Goal: Task Accomplishment & Management: Complete application form

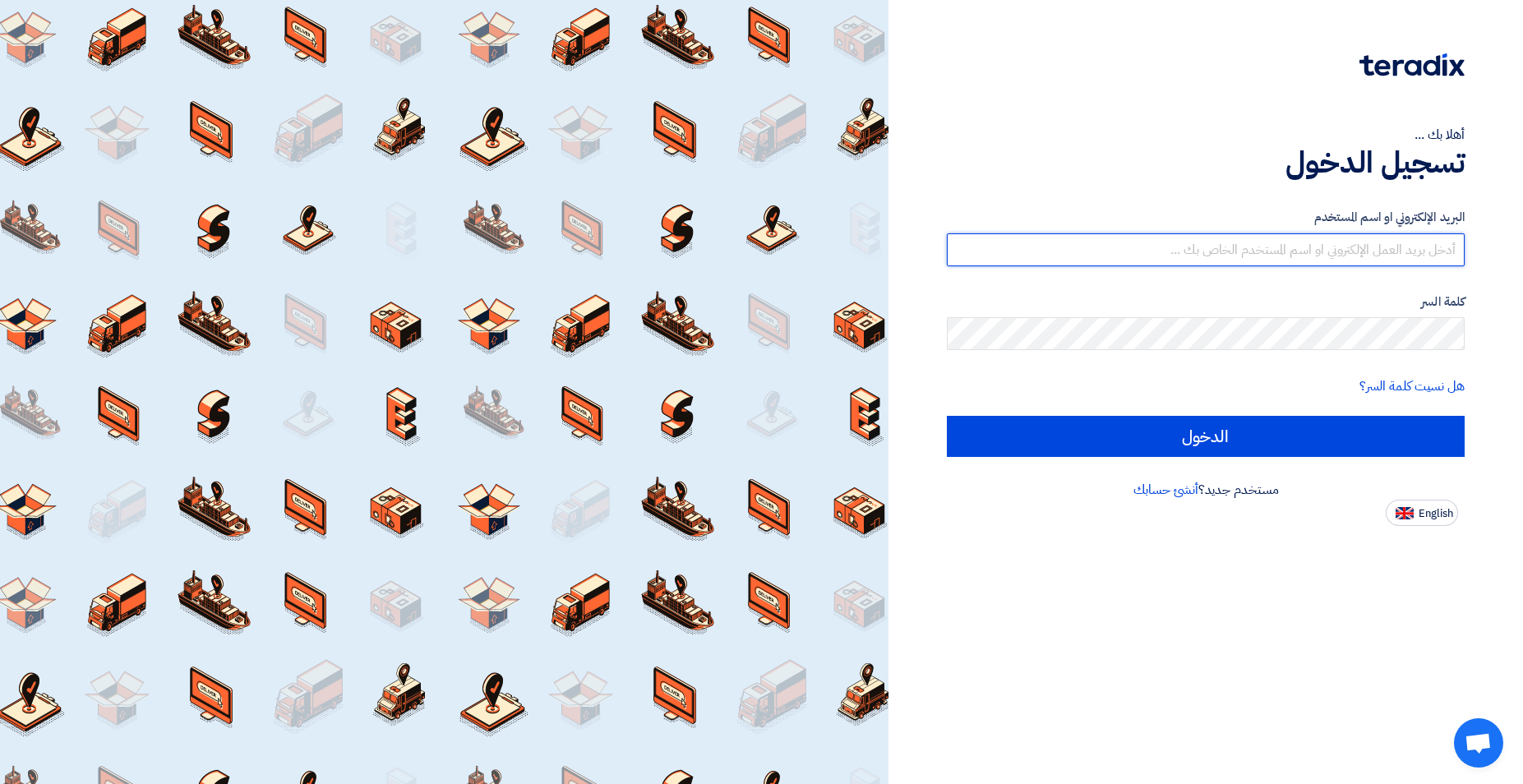
click at [1228, 247] on input "text" at bounding box center [1205, 250] width 518 height 33
type input "[EMAIL_ADDRESS][DOMAIN_NAME]"
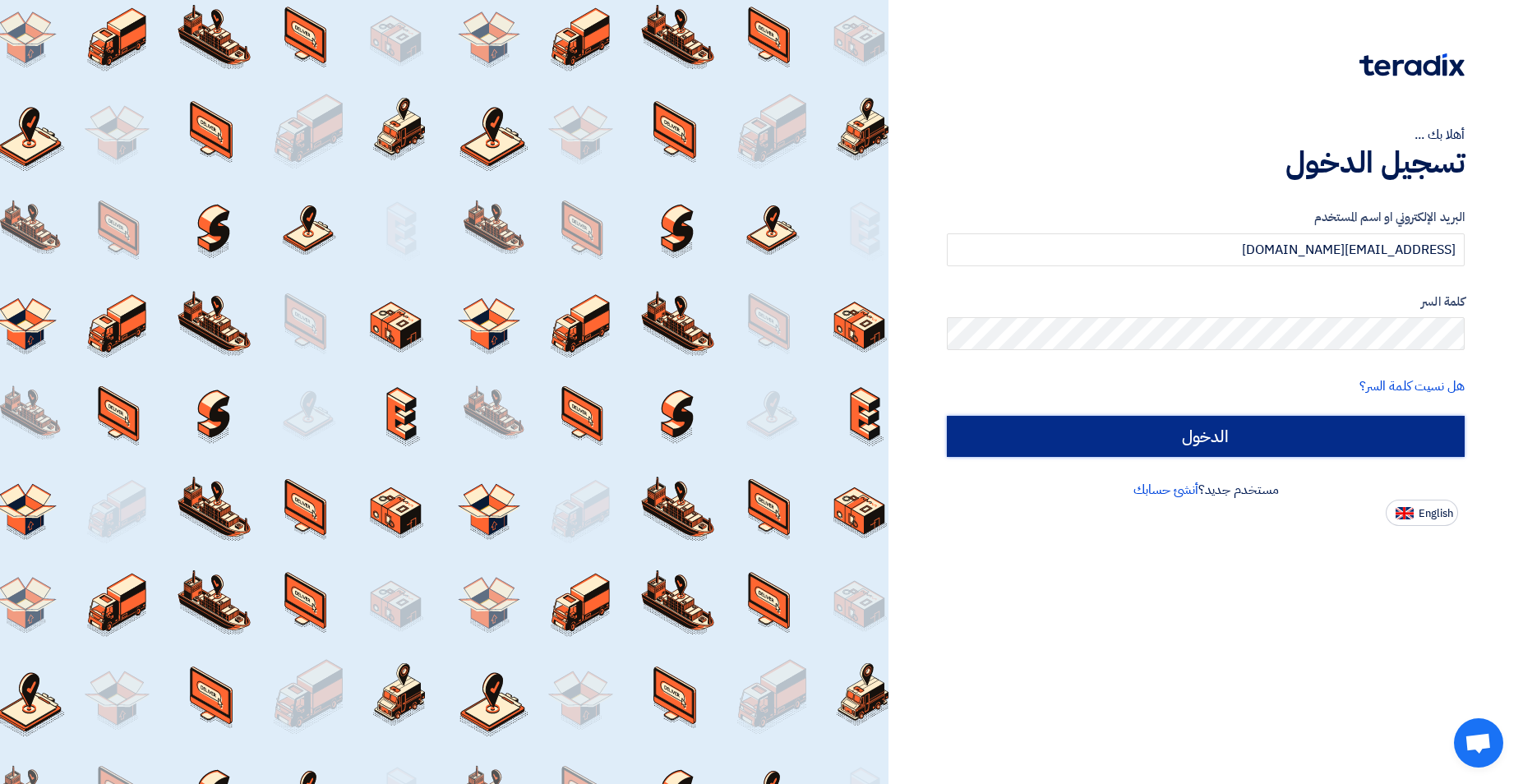
click at [1214, 440] on input "الدخول" at bounding box center [1205, 436] width 518 height 41
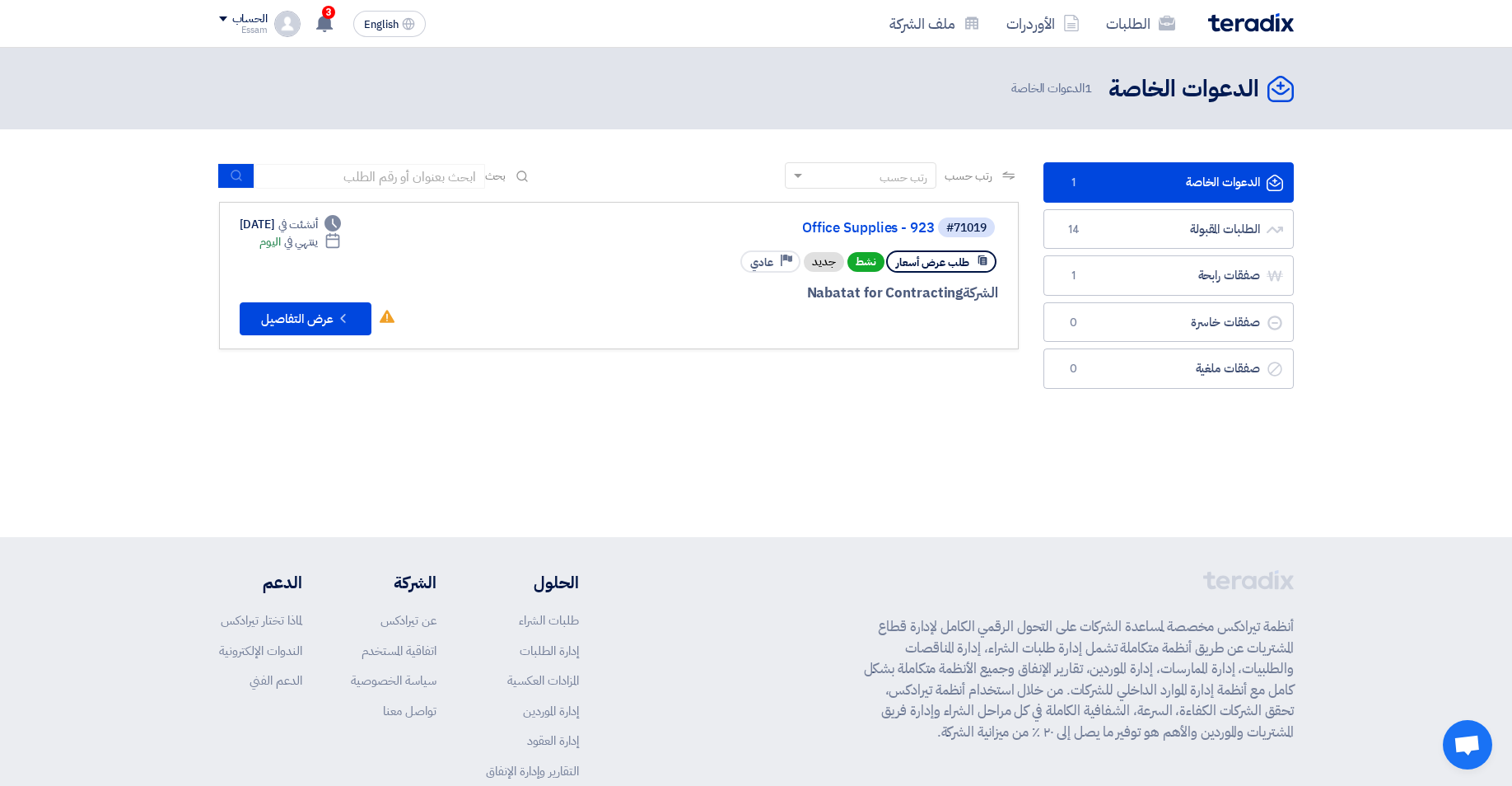
click at [1124, 451] on div "الدعوات الخاصة الدعوات الخاصة 1 الدعوات الخاصة" at bounding box center [756, 292] width 1512 height 489
click at [1190, 177] on link "الدعوات الخاصة الدعوات الخاصة 1" at bounding box center [1169, 183] width 250 height 41
click at [297, 314] on button "Check details عرض التفاصيل" at bounding box center [306, 319] width 132 height 33
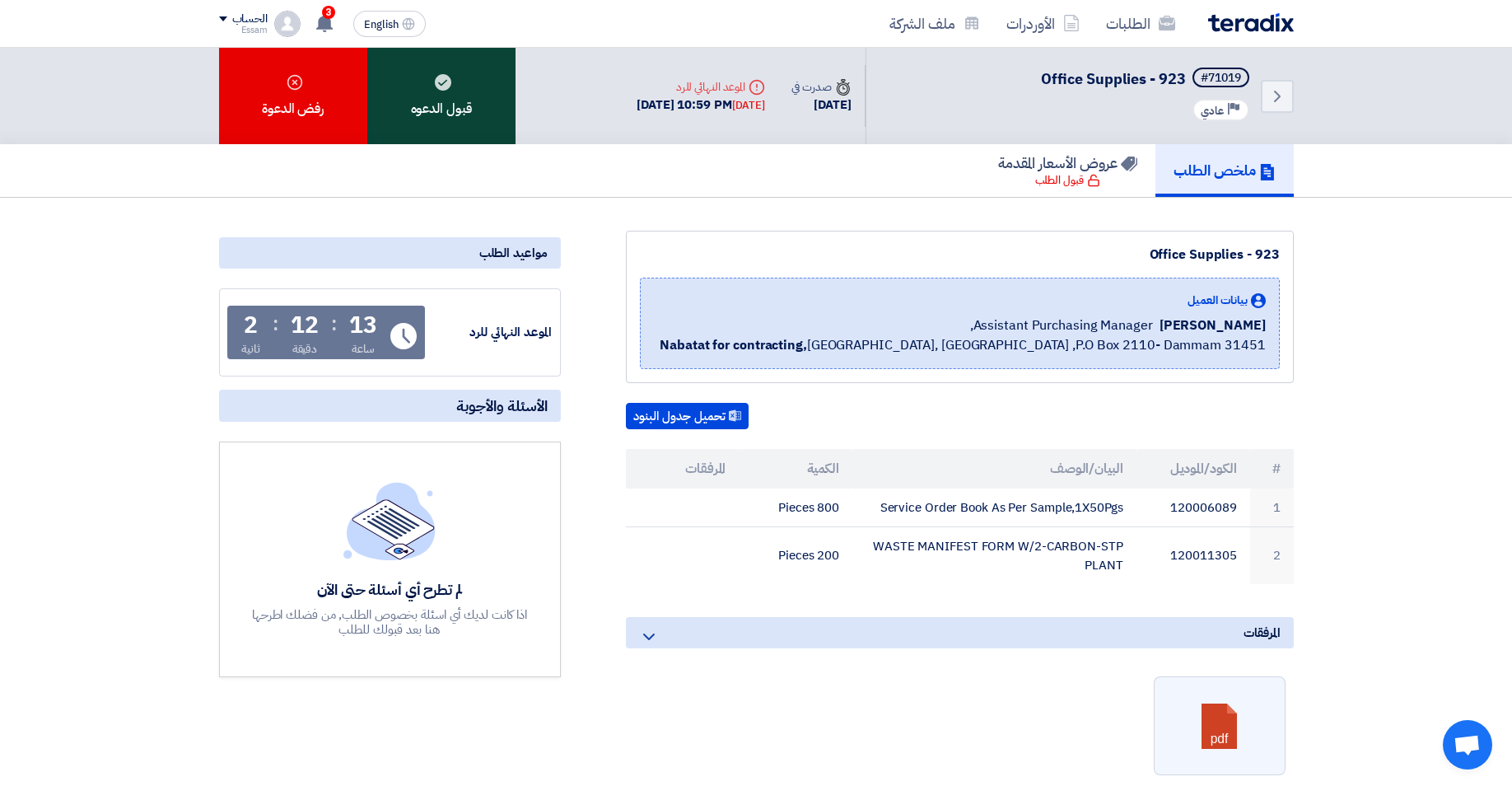
click at [464, 87] on div "قبول الدعوه" at bounding box center [441, 96] width 148 height 96
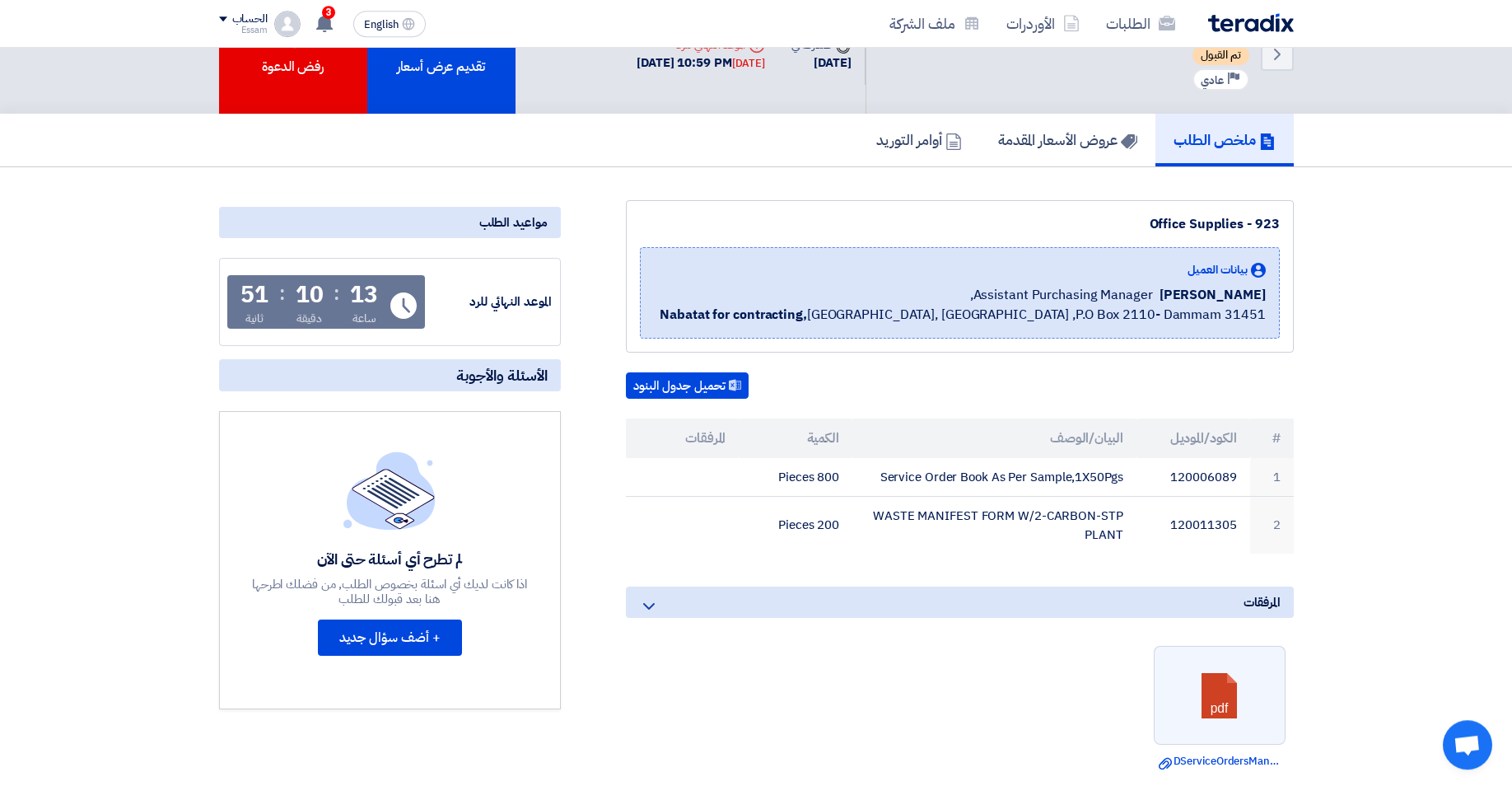
scroll to position [84, 0]
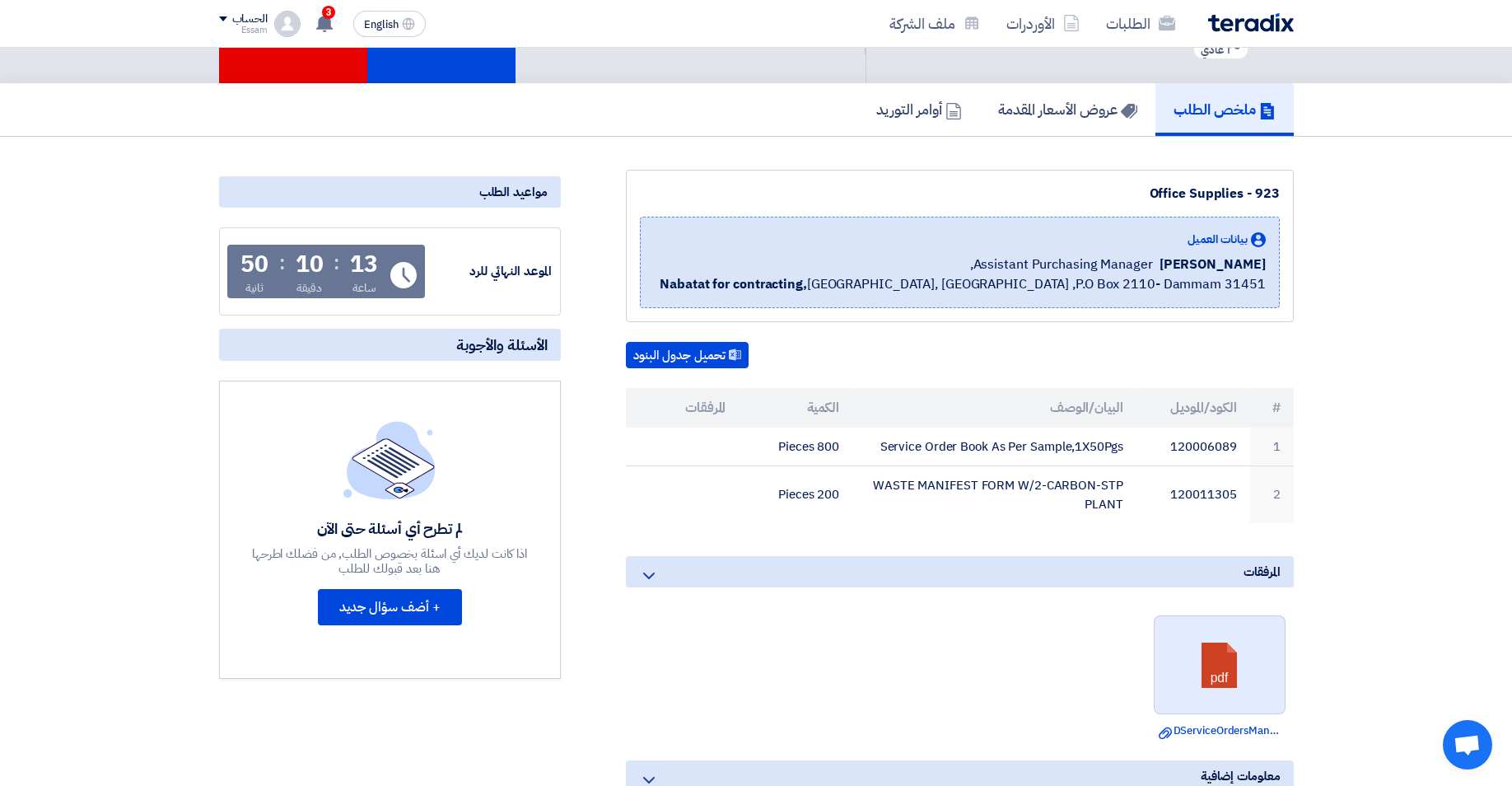
click at [1219, 659] on link at bounding box center [1220, 665] width 132 height 99
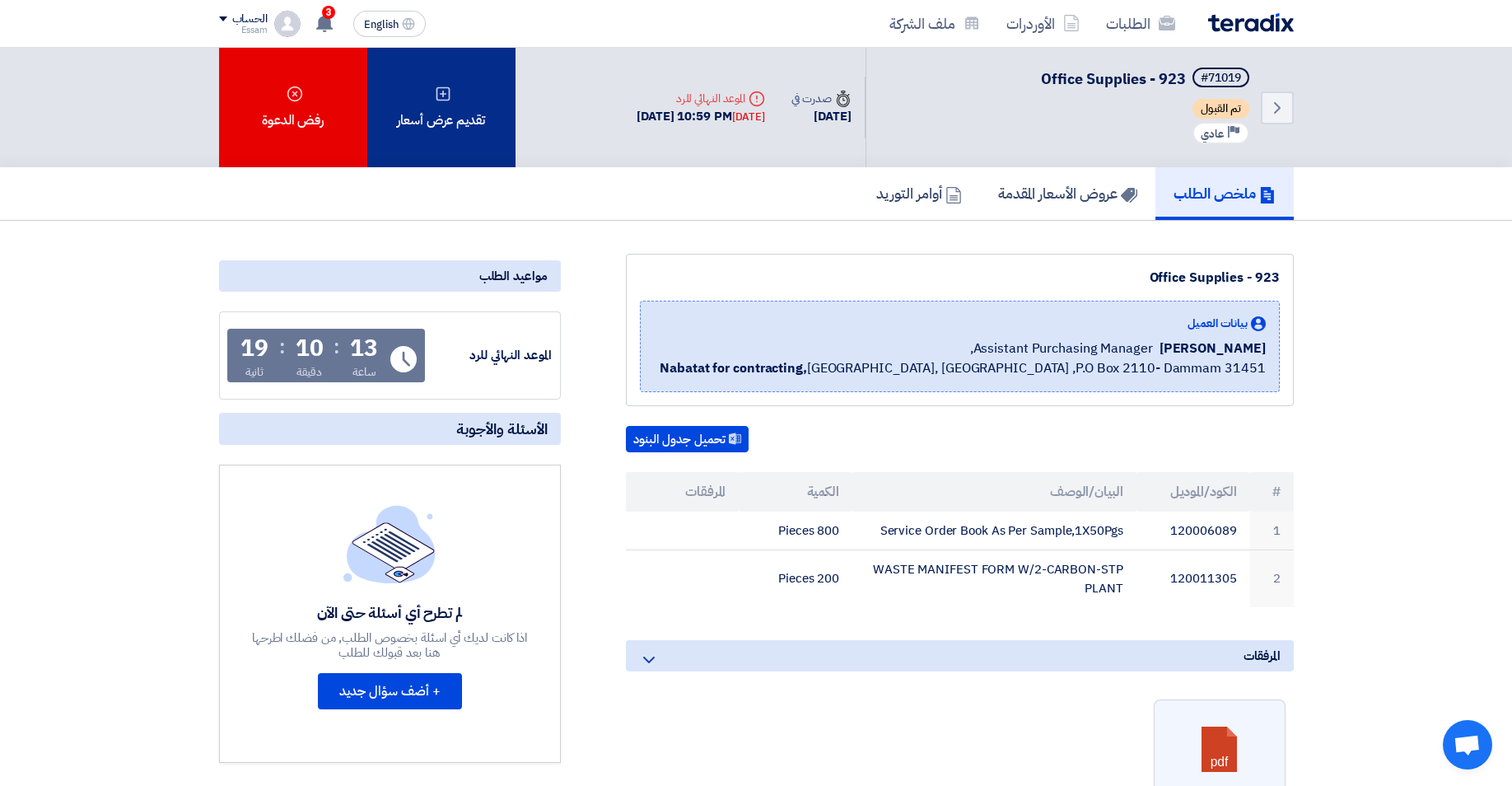
click at [438, 104] on div "تقديم عرض أسعار" at bounding box center [441, 107] width 148 height 119
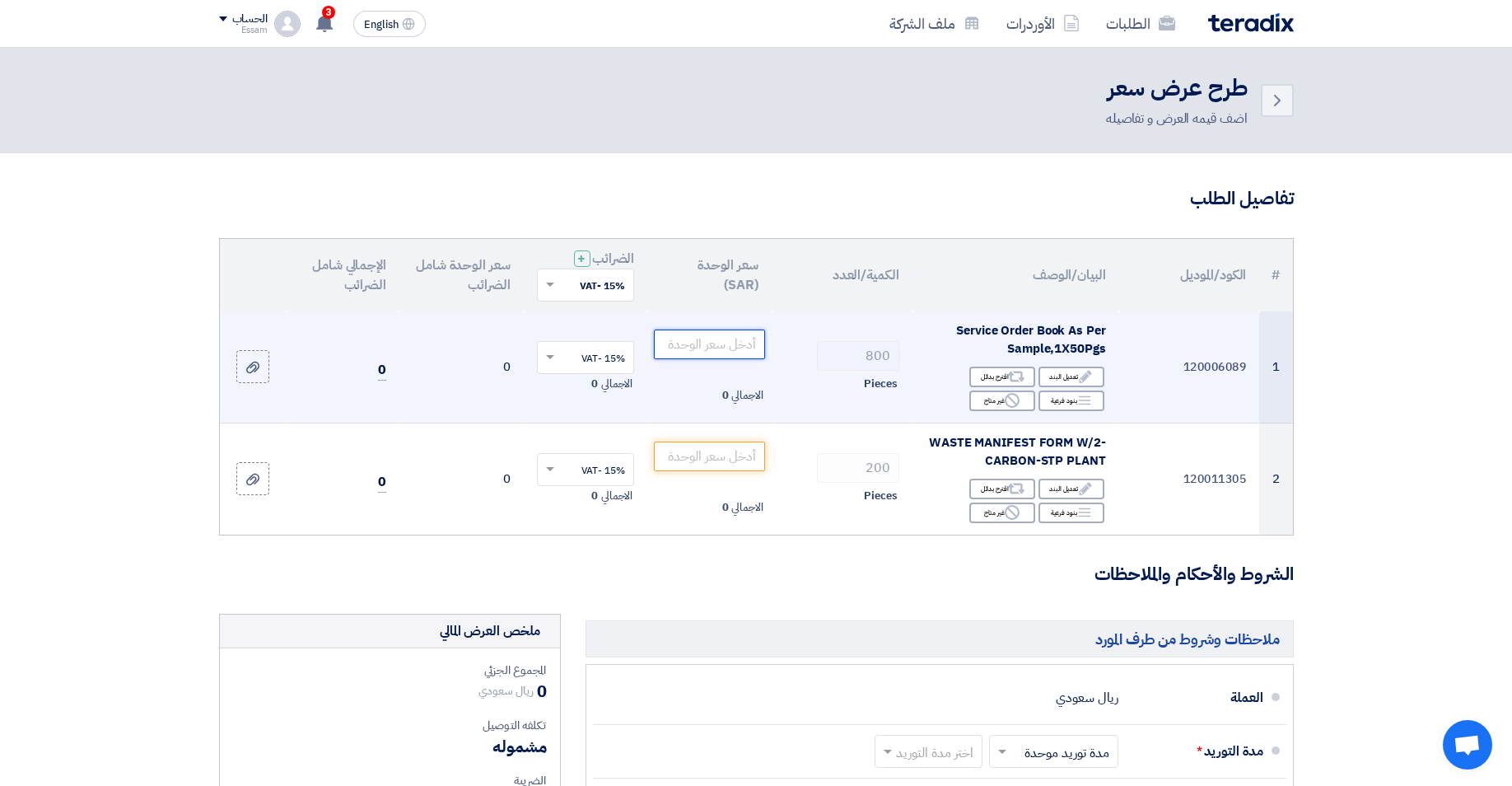
click at [734, 346] on input "number" at bounding box center [710, 344] width 112 height 30
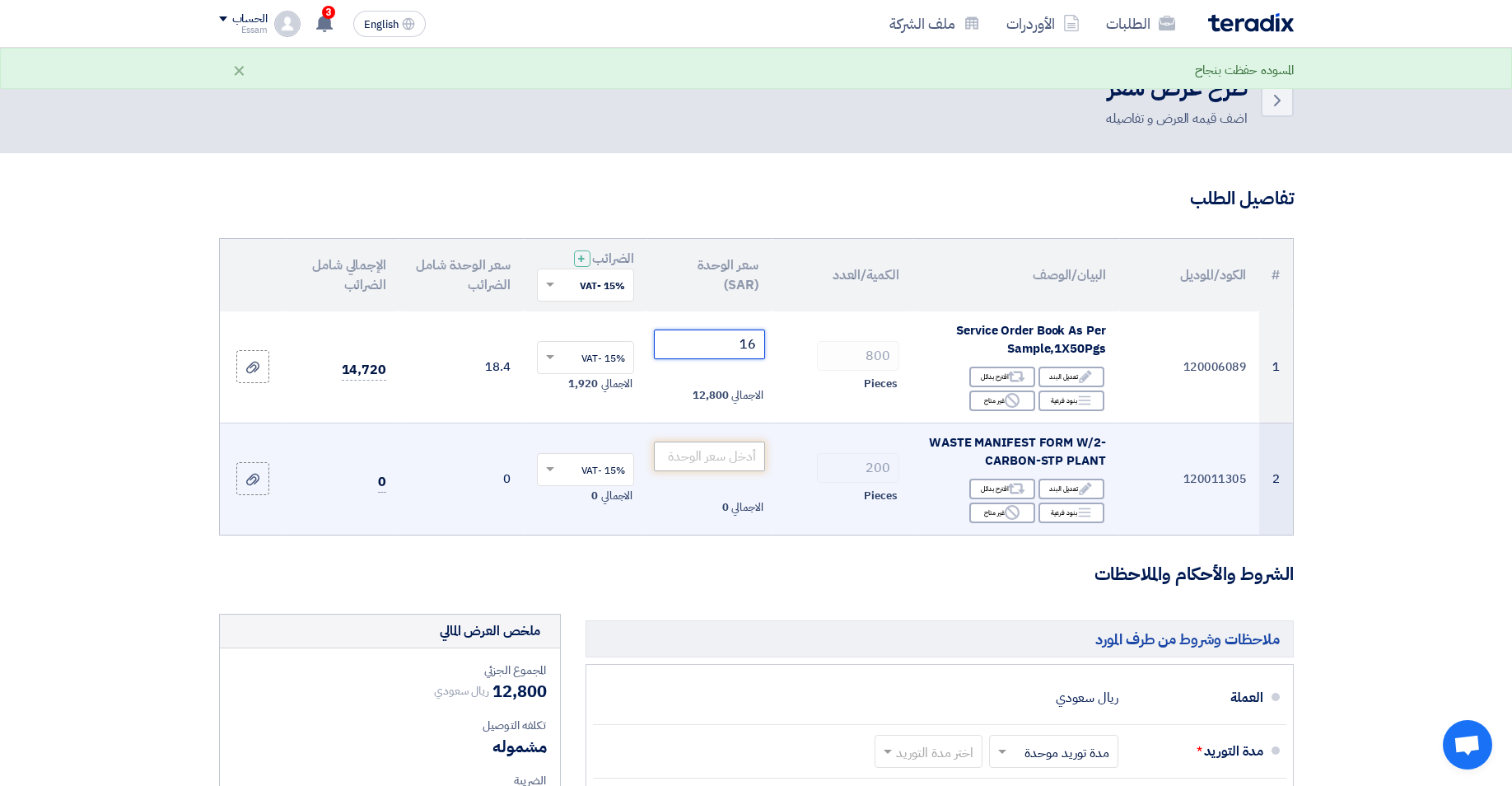
type input "16"
click at [712, 460] on input "number" at bounding box center [710, 456] width 112 height 30
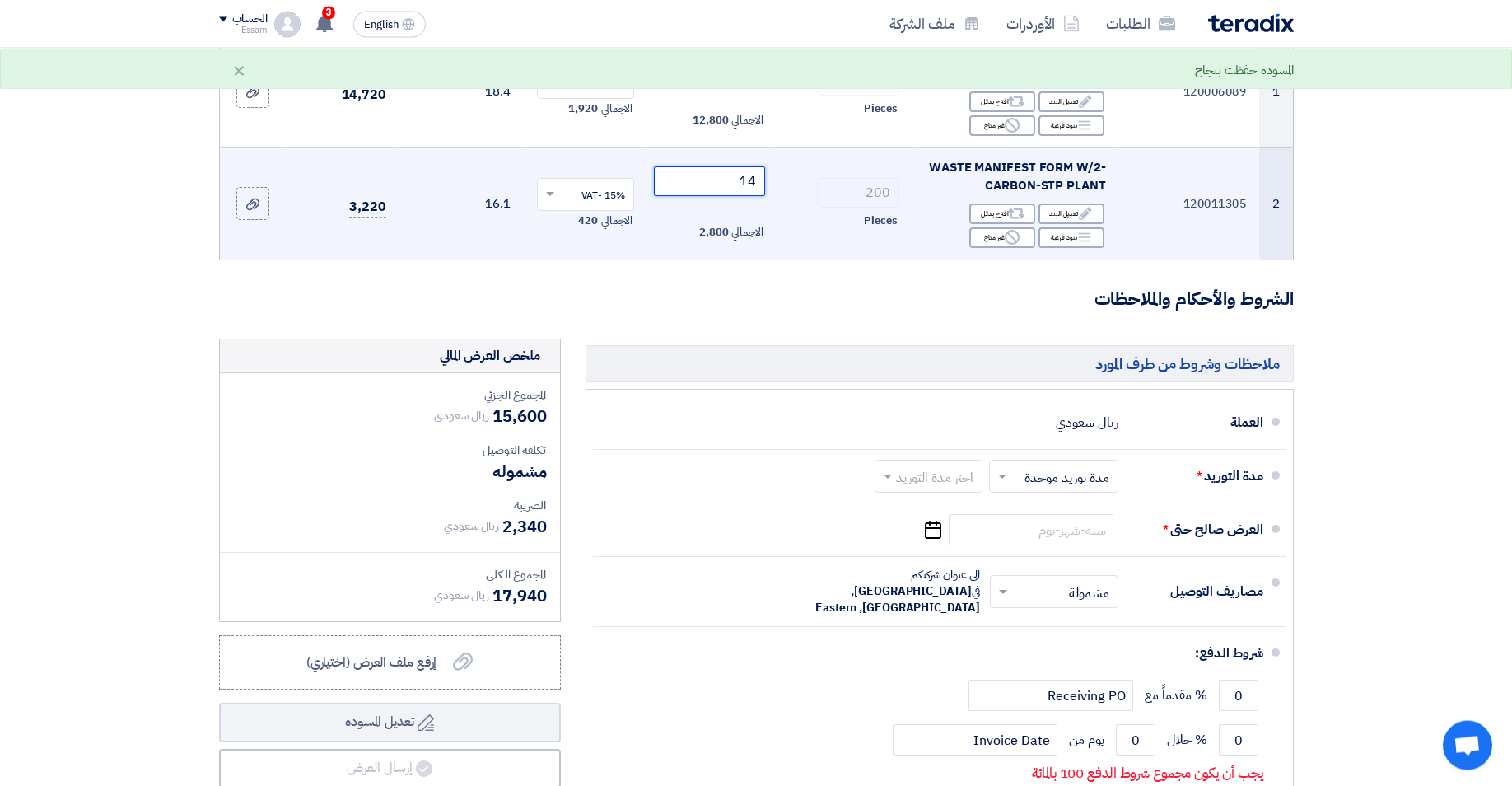
scroll to position [336, 0]
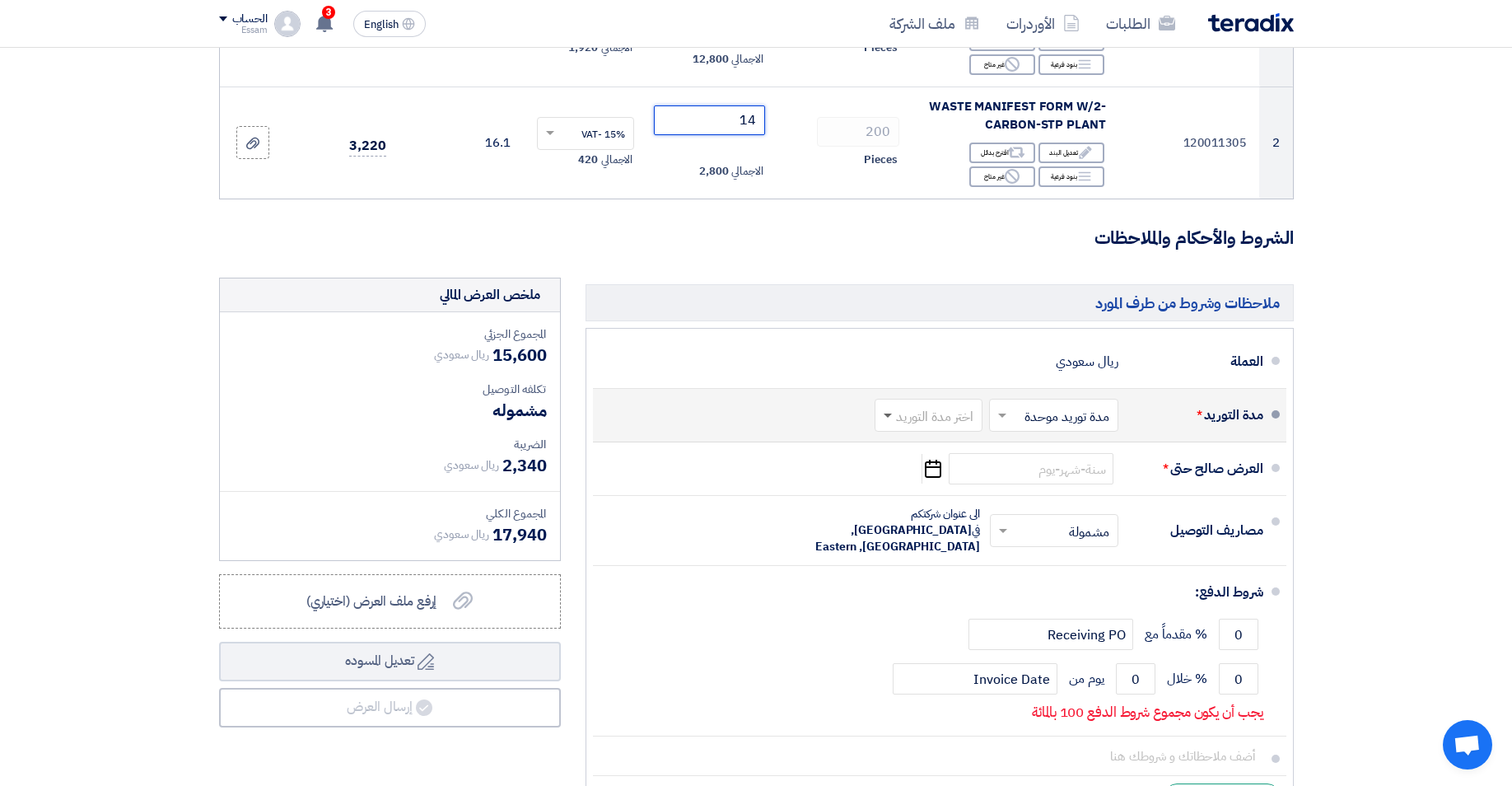
type input "14"
click at [884, 414] on span at bounding box center [887, 416] width 8 height 6
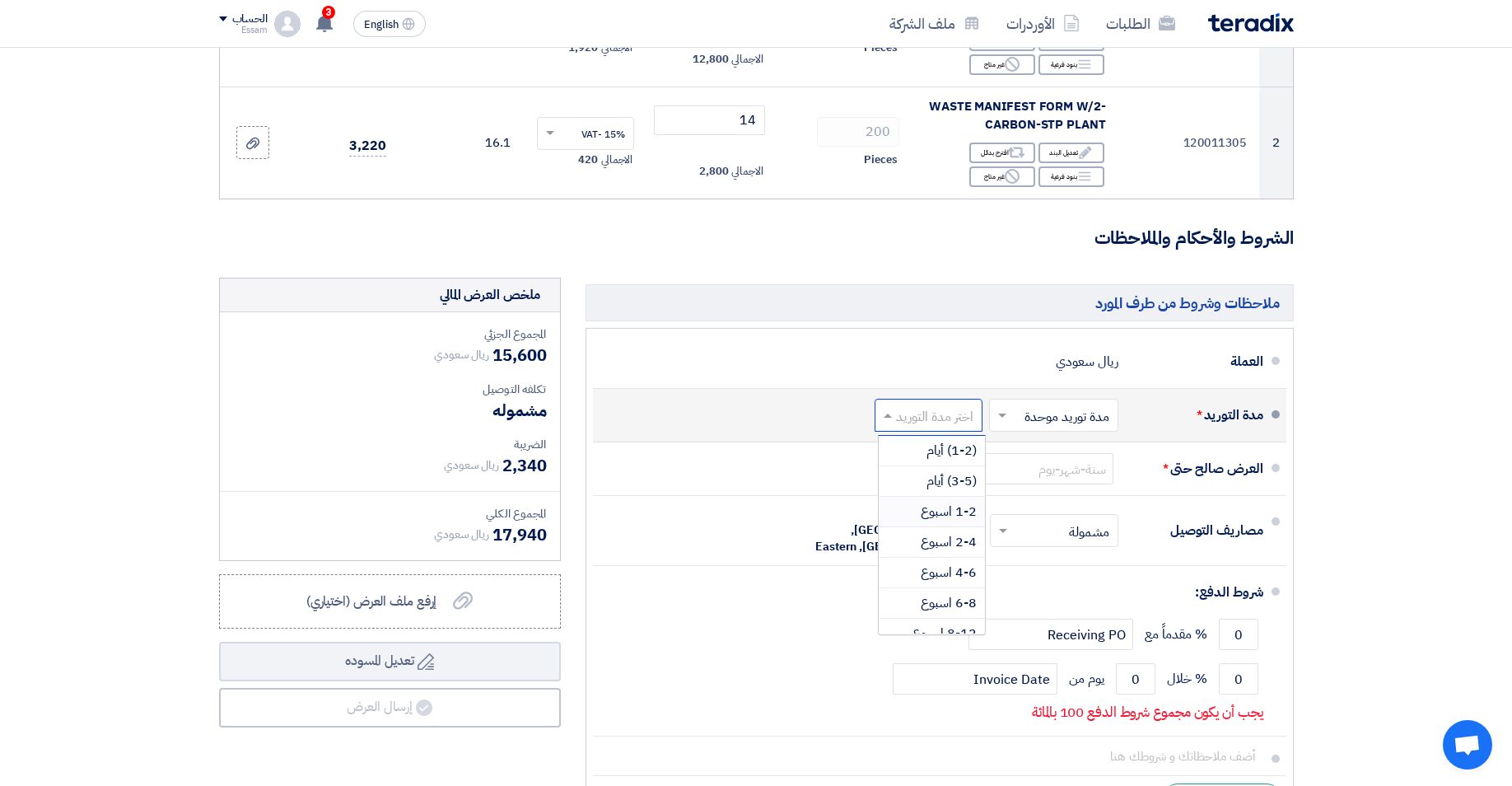
click at [937, 512] on span "1-2 اسبوع" at bounding box center [948, 510] width 56 height 19
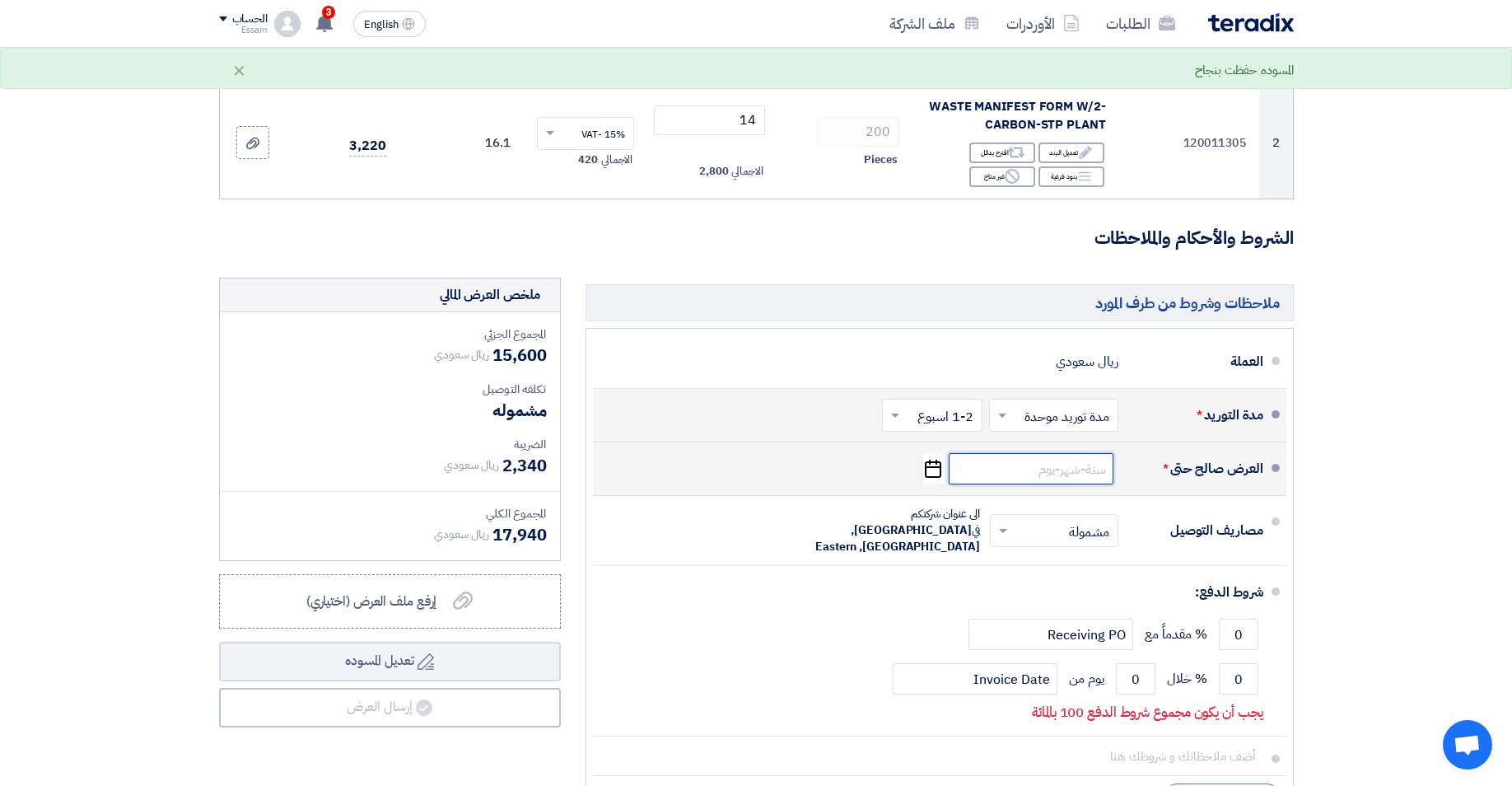
click at [1074, 472] on input at bounding box center [1030, 468] width 165 height 31
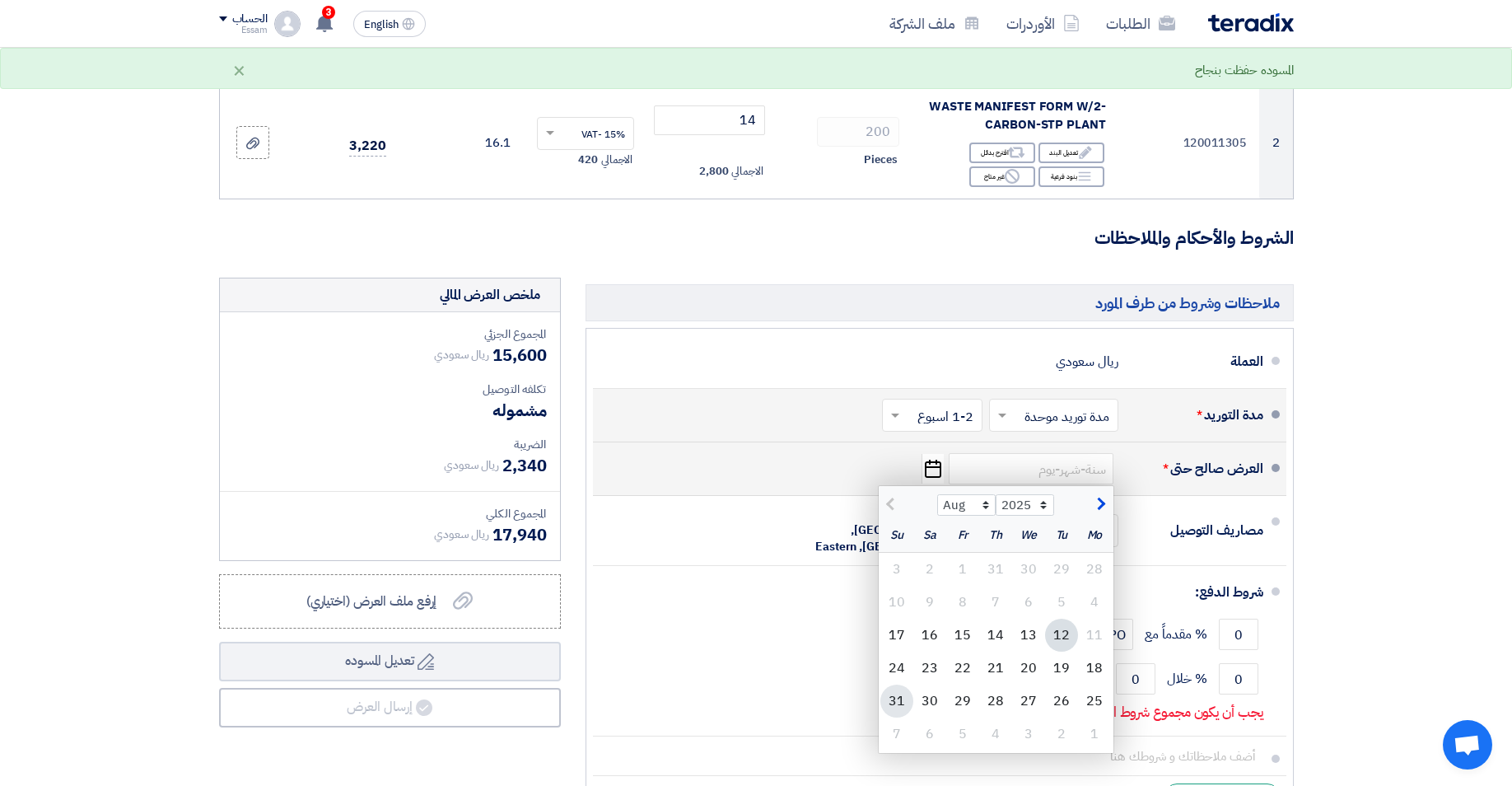
click at [898, 704] on div "31" at bounding box center [897, 701] width 33 height 33
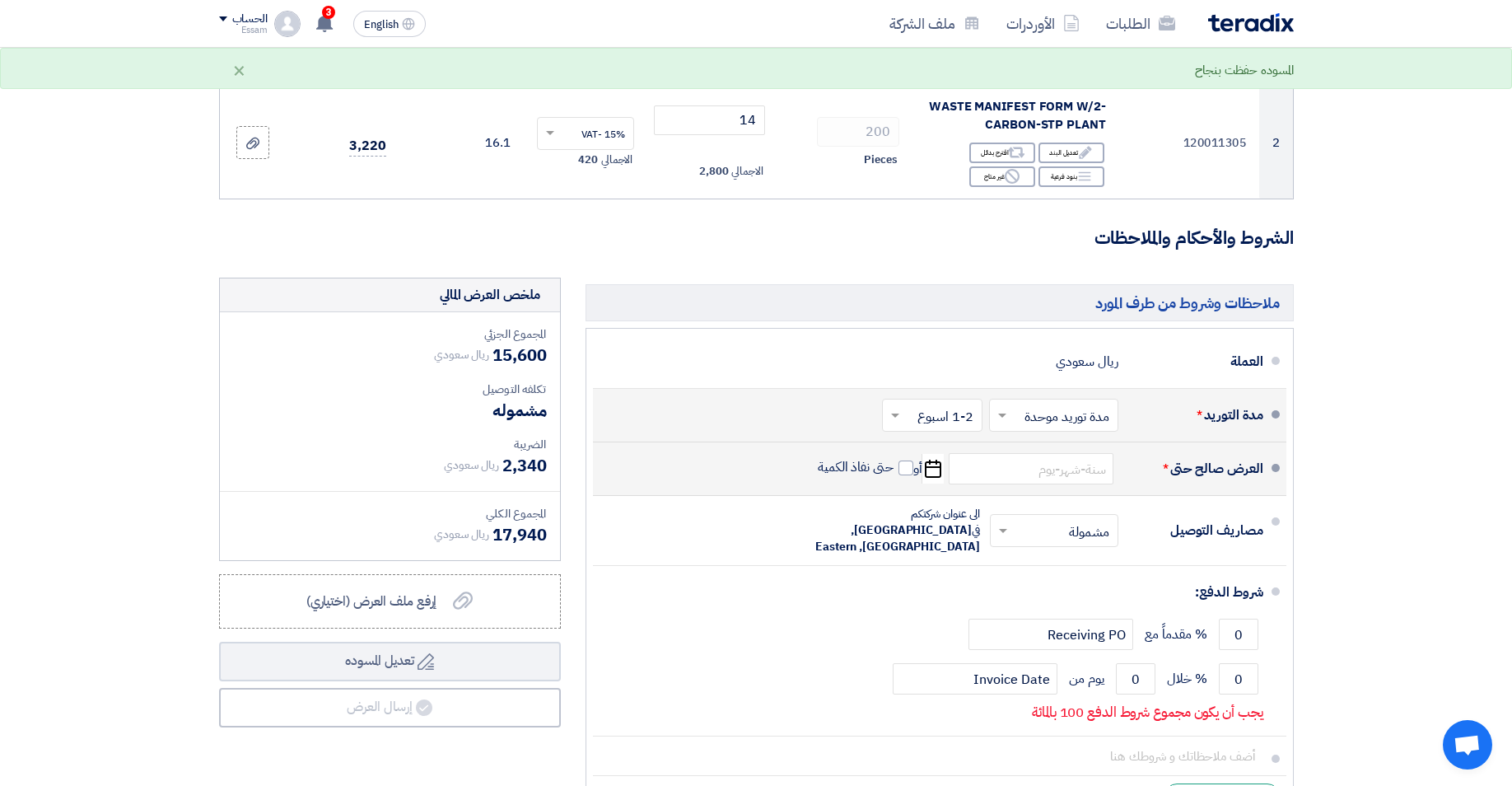
type input "[DATE]"
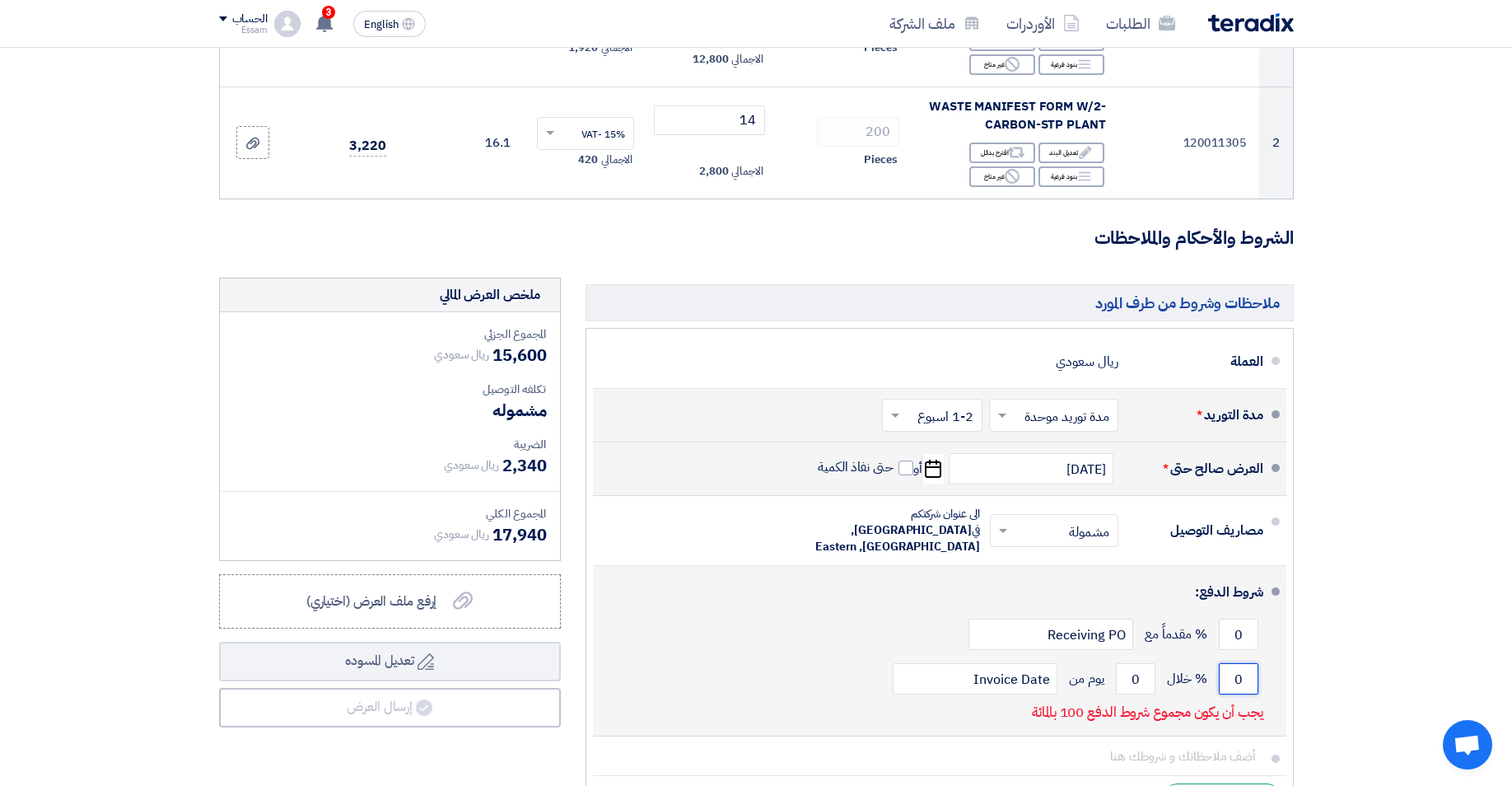
drag, startPoint x: 1231, startPoint y: 663, endPoint x: 1253, endPoint y: 668, distance: 22.6
click at [1253, 668] on input "0" at bounding box center [1238, 678] width 40 height 31
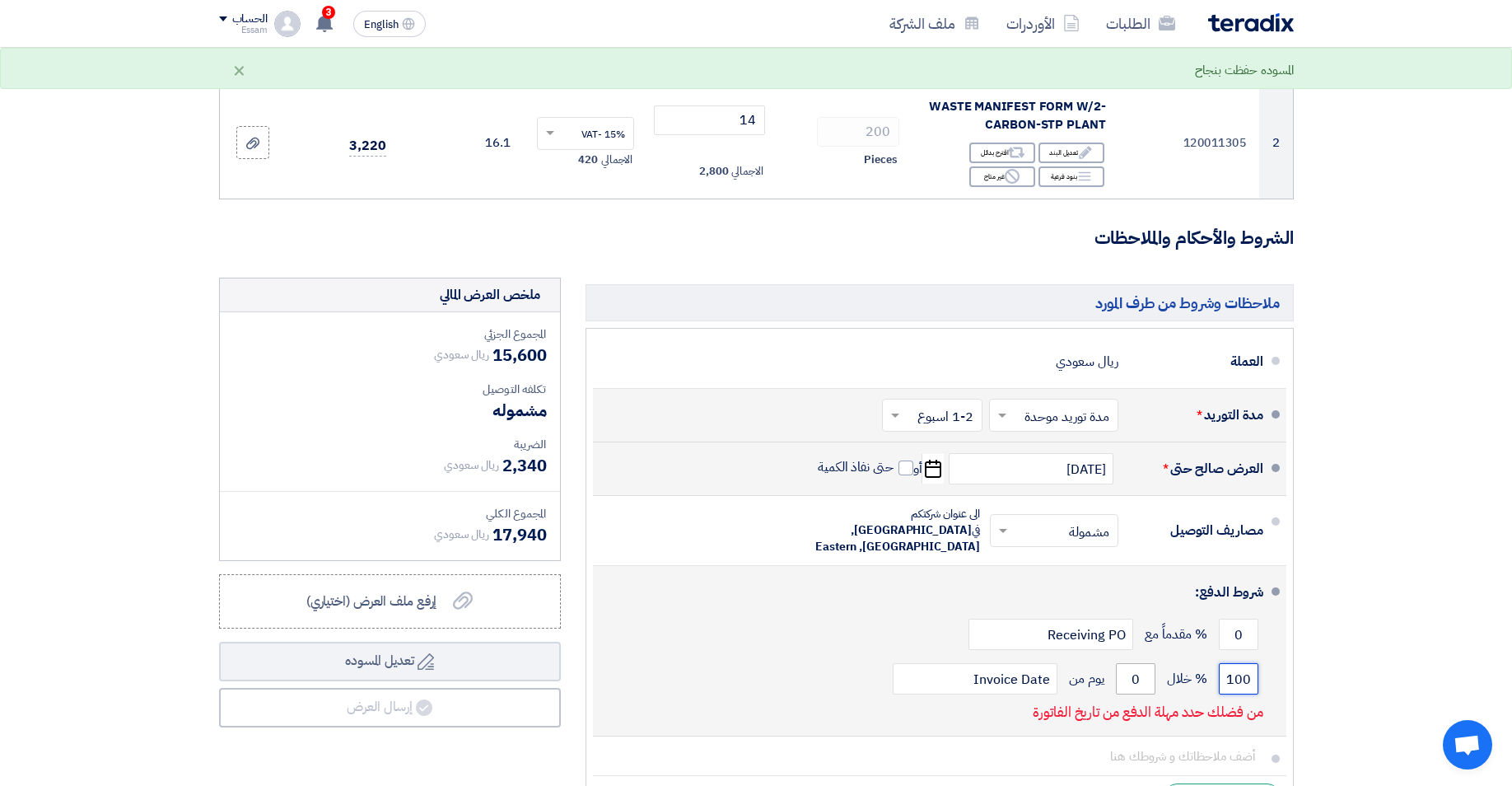
type input "100"
drag, startPoint x: 1129, startPoint y: 661, endPoint x: 1144, endPoint y: 662, distance: 15.0
click at [1144, 663] on input "0" at bounding box center [1135, 678] width 40 height 31
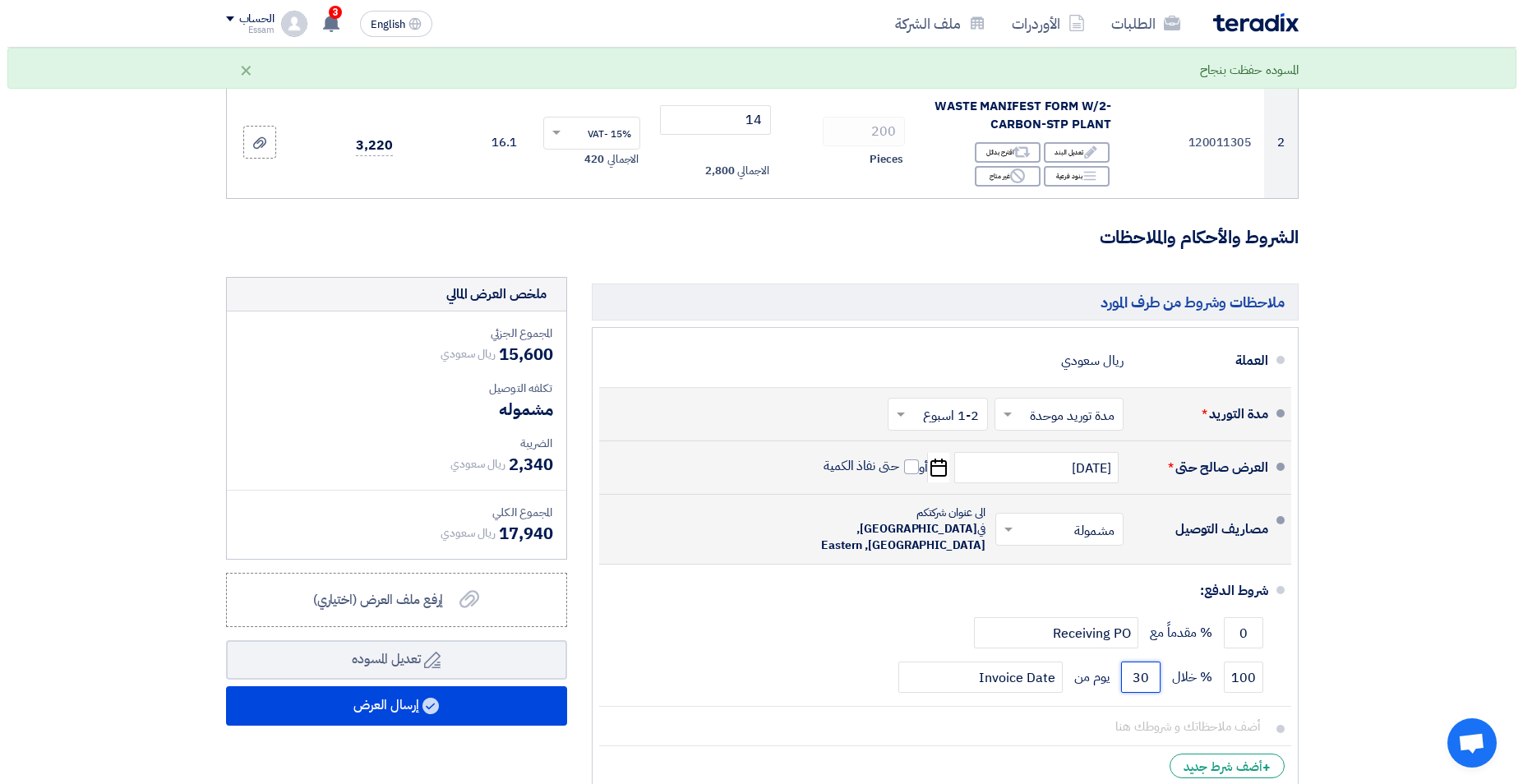
scroll to position [419, 0]
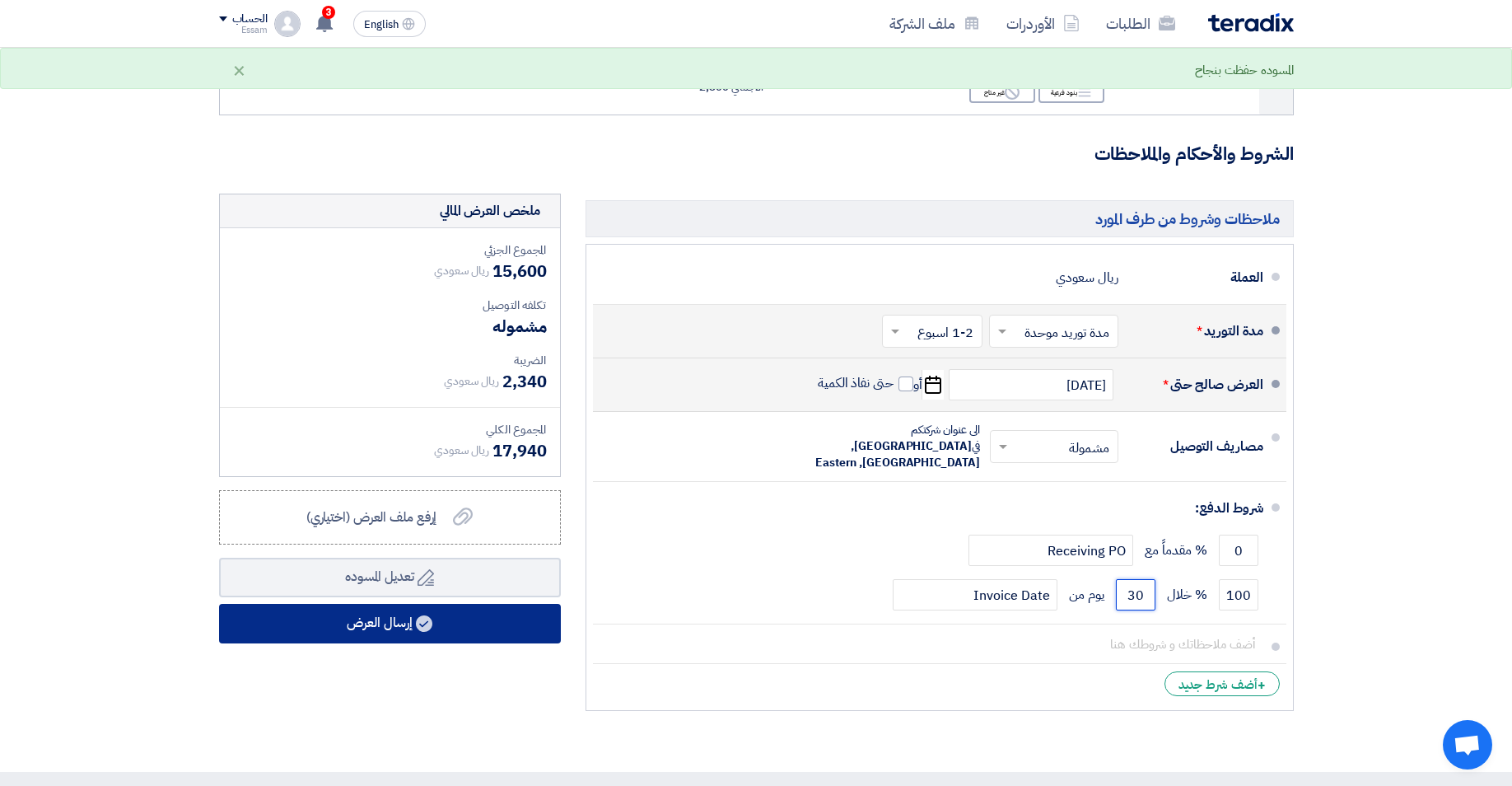
type input "30"
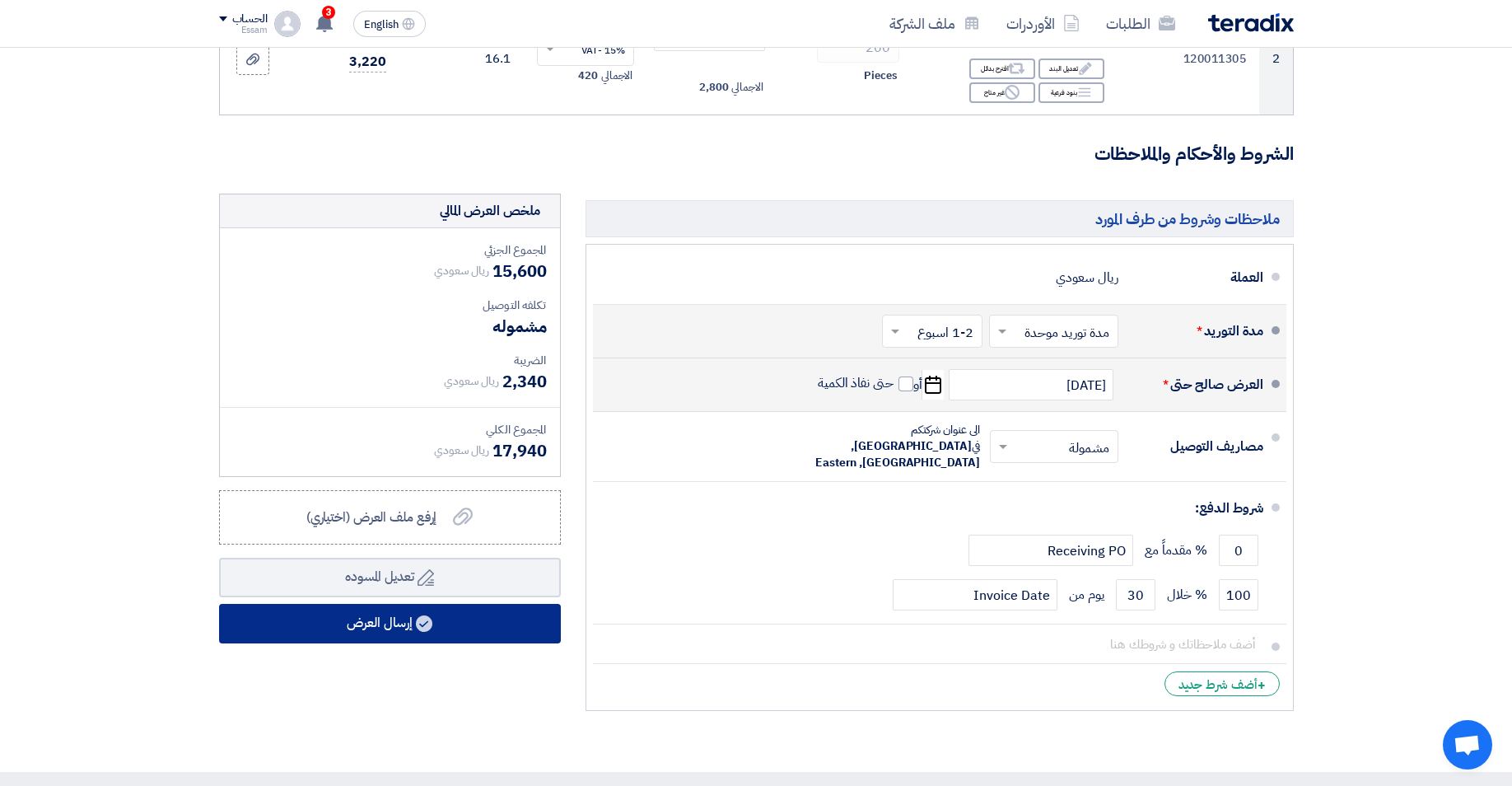
click at [397, 625] on button "إرسال العرض" at bounding box center [390, 623] width 341 height 40
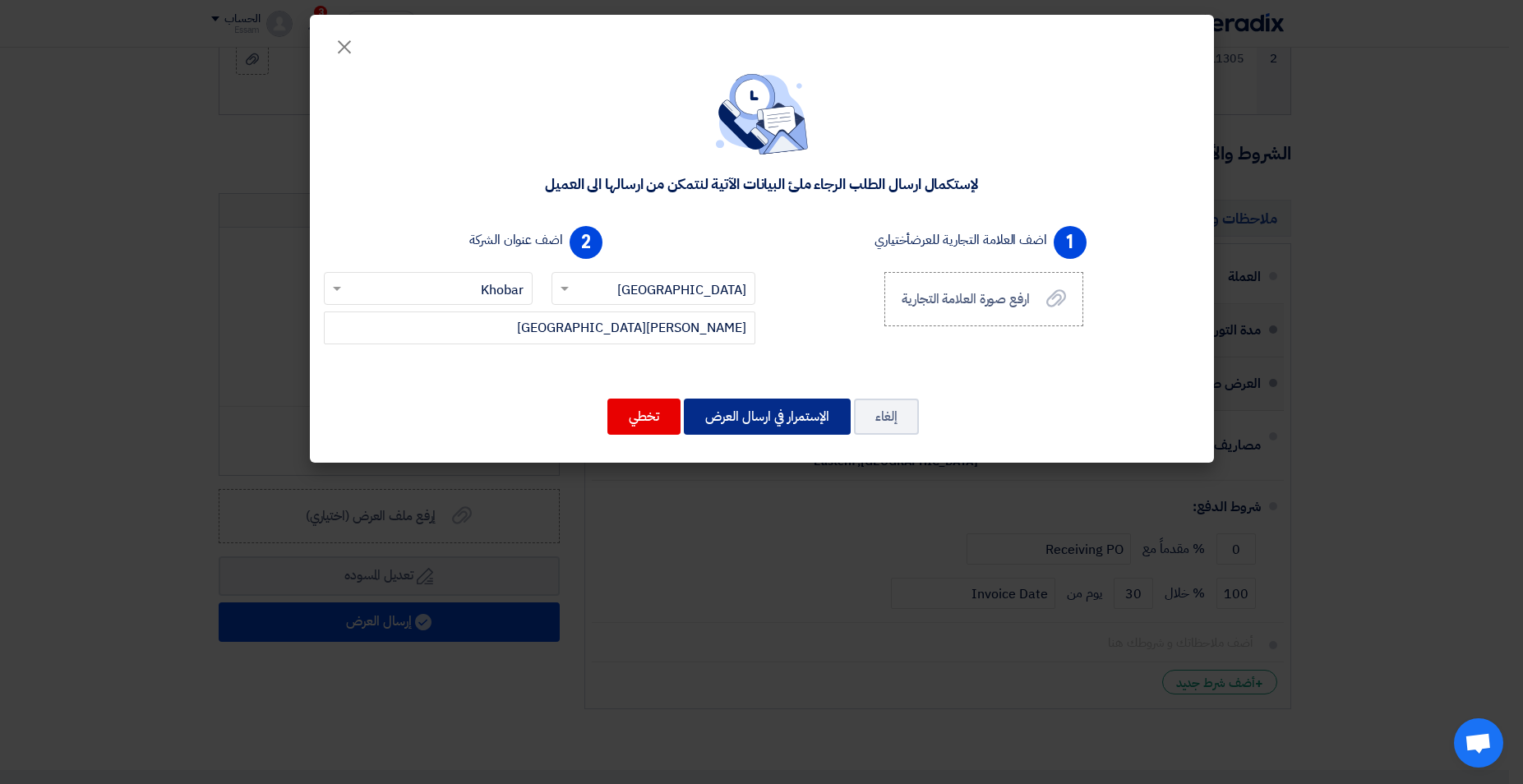
click at [759, 416] on button "الإستمرار في ارسال العرض" at bounding box center [767, 416] width 167 height 36
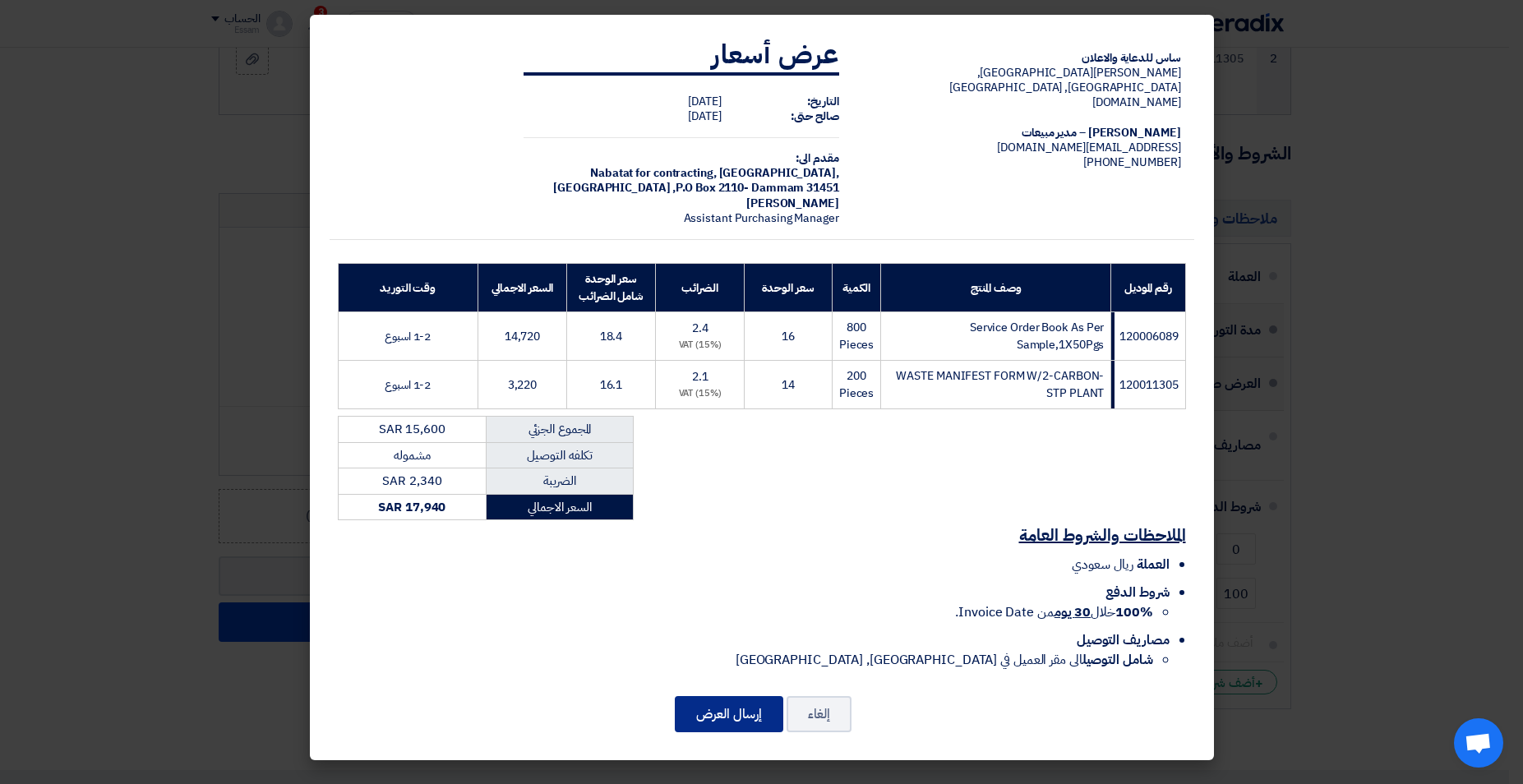
click at [719, 717] on button "إرسال العرض" at bounding box center [729, 713] width 109 height 36
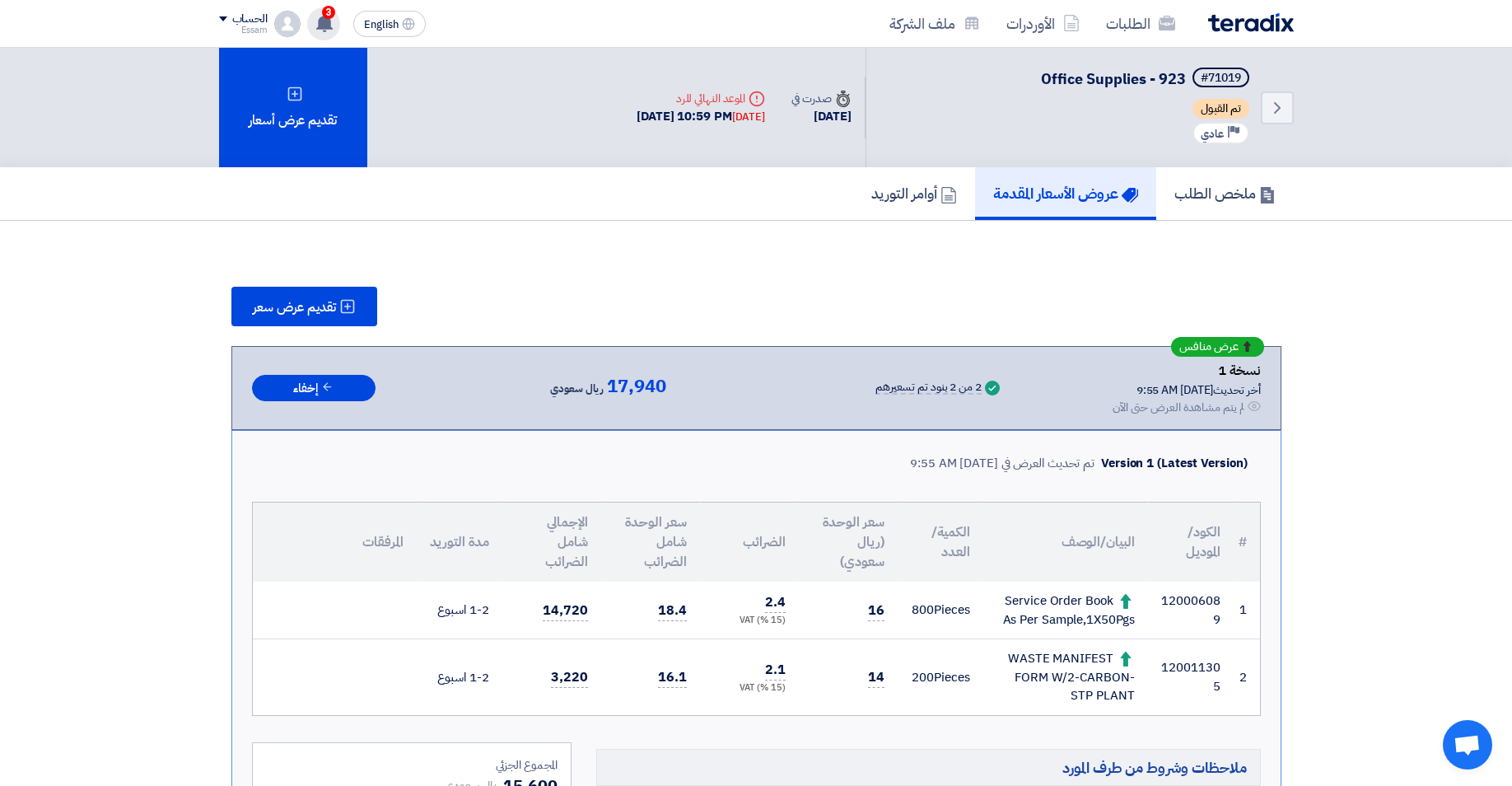
click at [329, 24] on use at bounding box center [324, 23] width 16 height 18
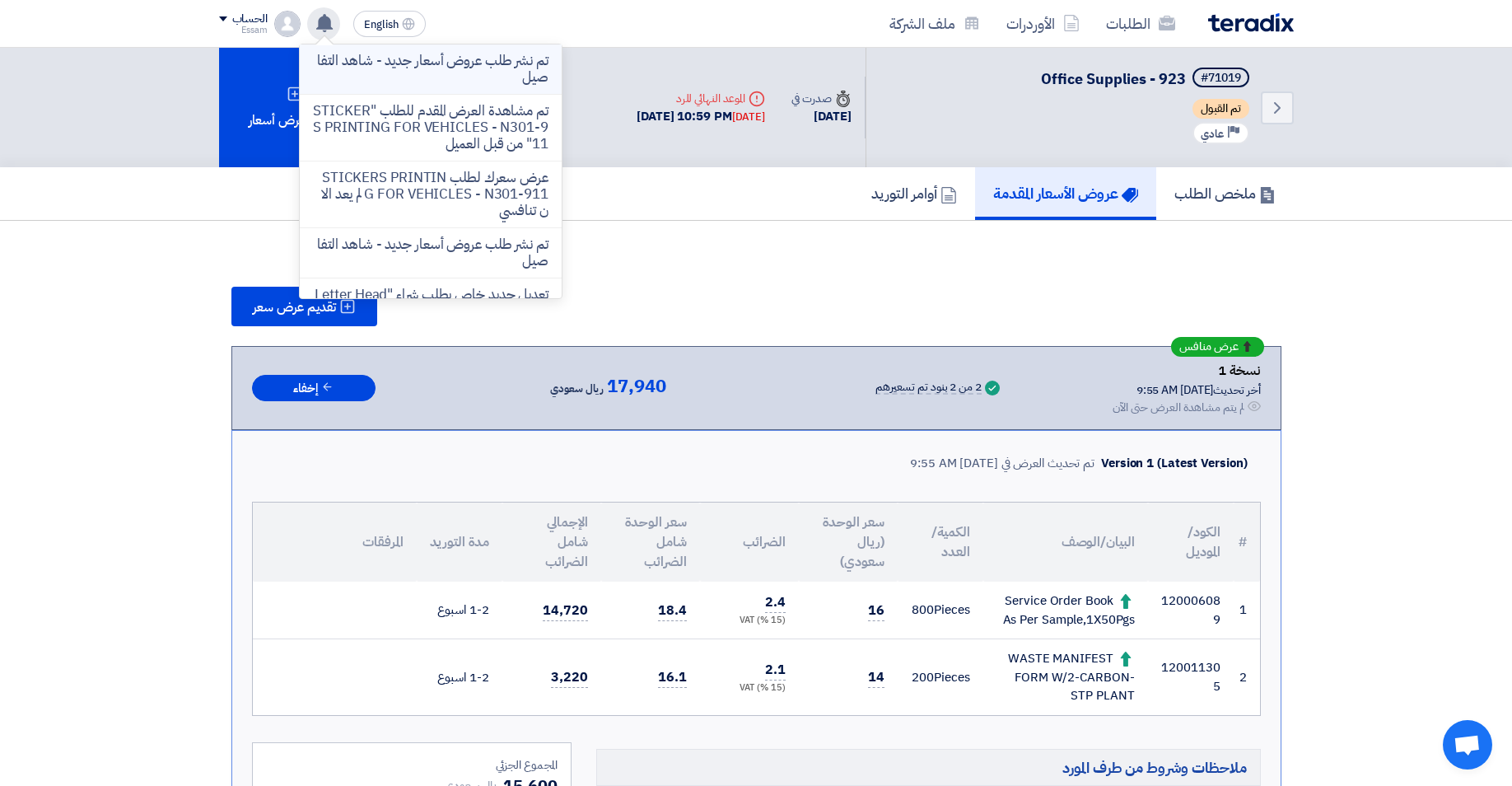
click at [457, 57] on p "تم نشر طلب عروض أسعار جديد - شاهد التفاصيل" at bounding box center [430, 68] width 236 height 33
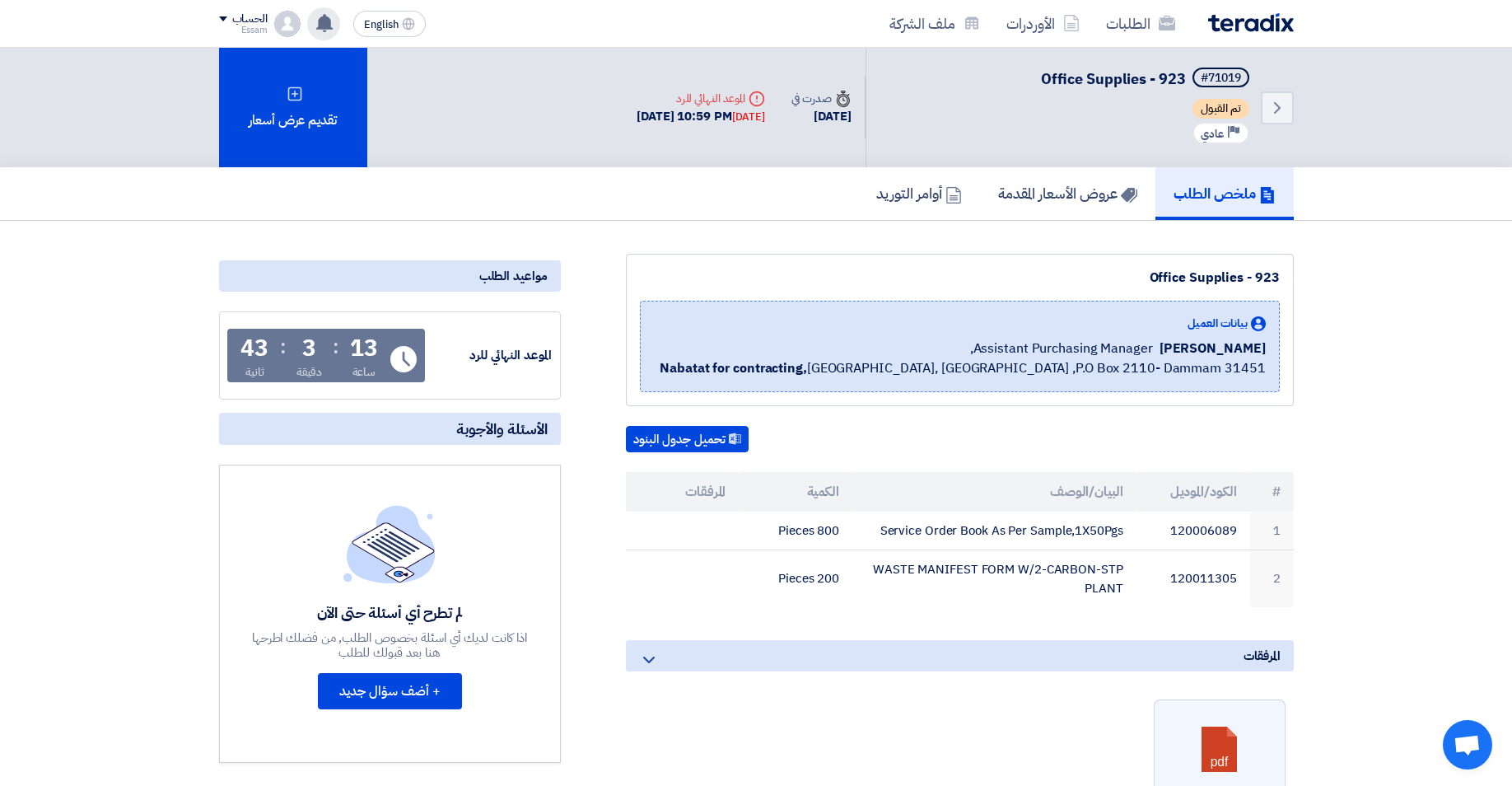
click at [325, 25] on use at bounding box center [324, 23] width 16 height 18
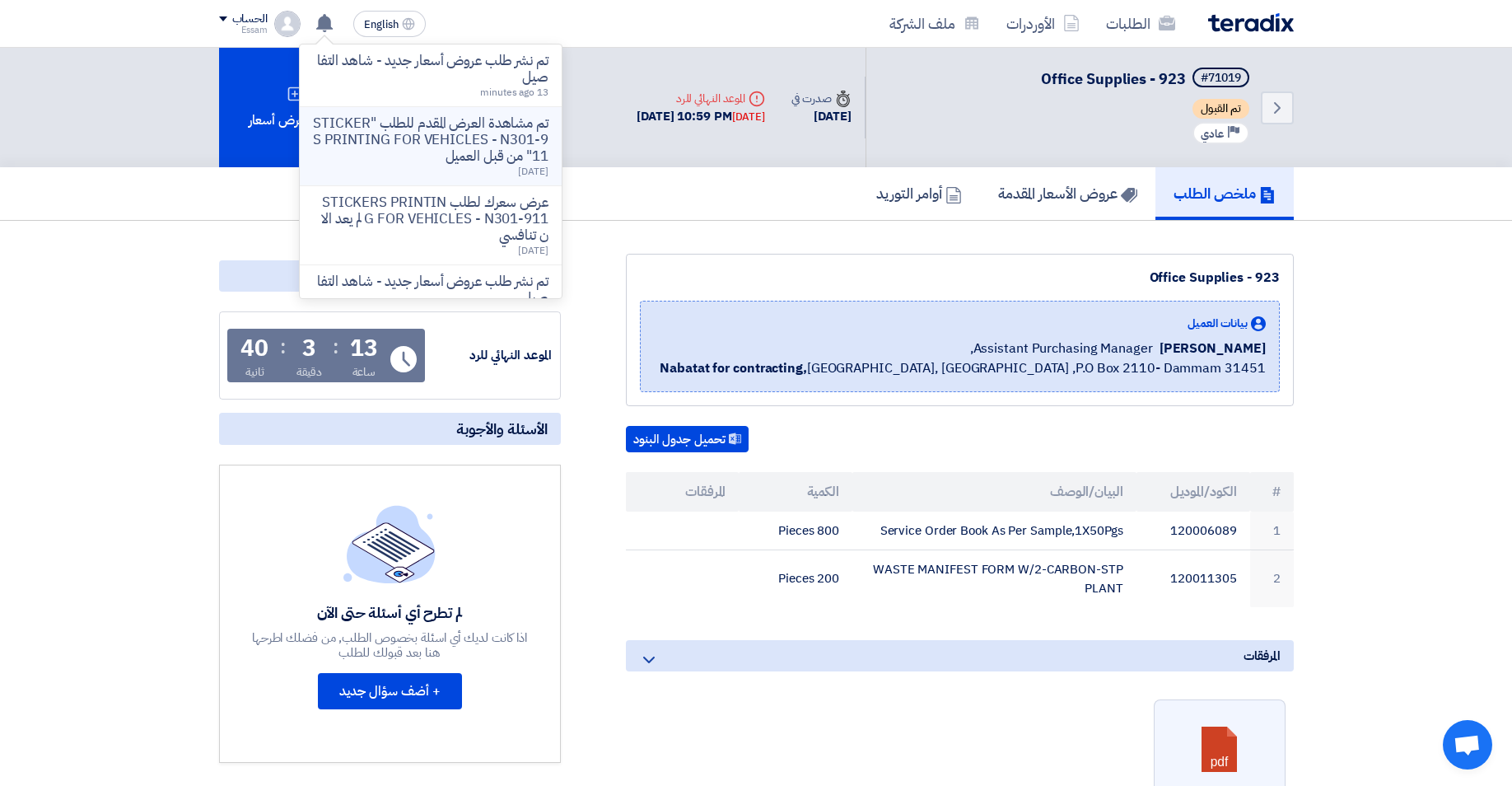
click at [431, 137] on p "تم مشاهدة العرض المقدم للطلب "STICKERS PRINTING FOR VEHICLES - N301-911" من قبل…" at bounding box center [430, 139] width 236 height 49
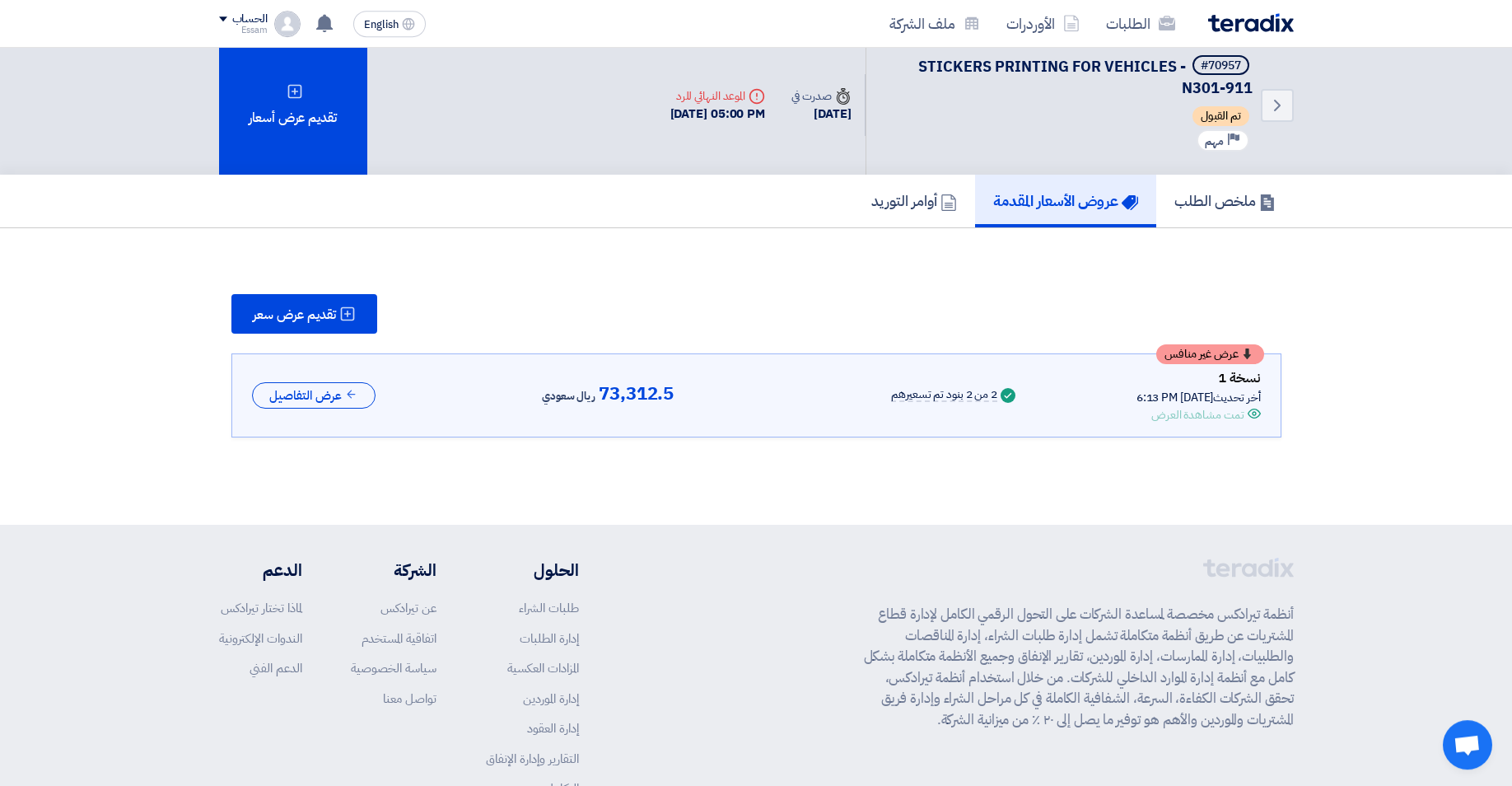
scroll to position [14, 0]
click at [326, 22] on use at bounding box center [324, 23] width 16 height 18
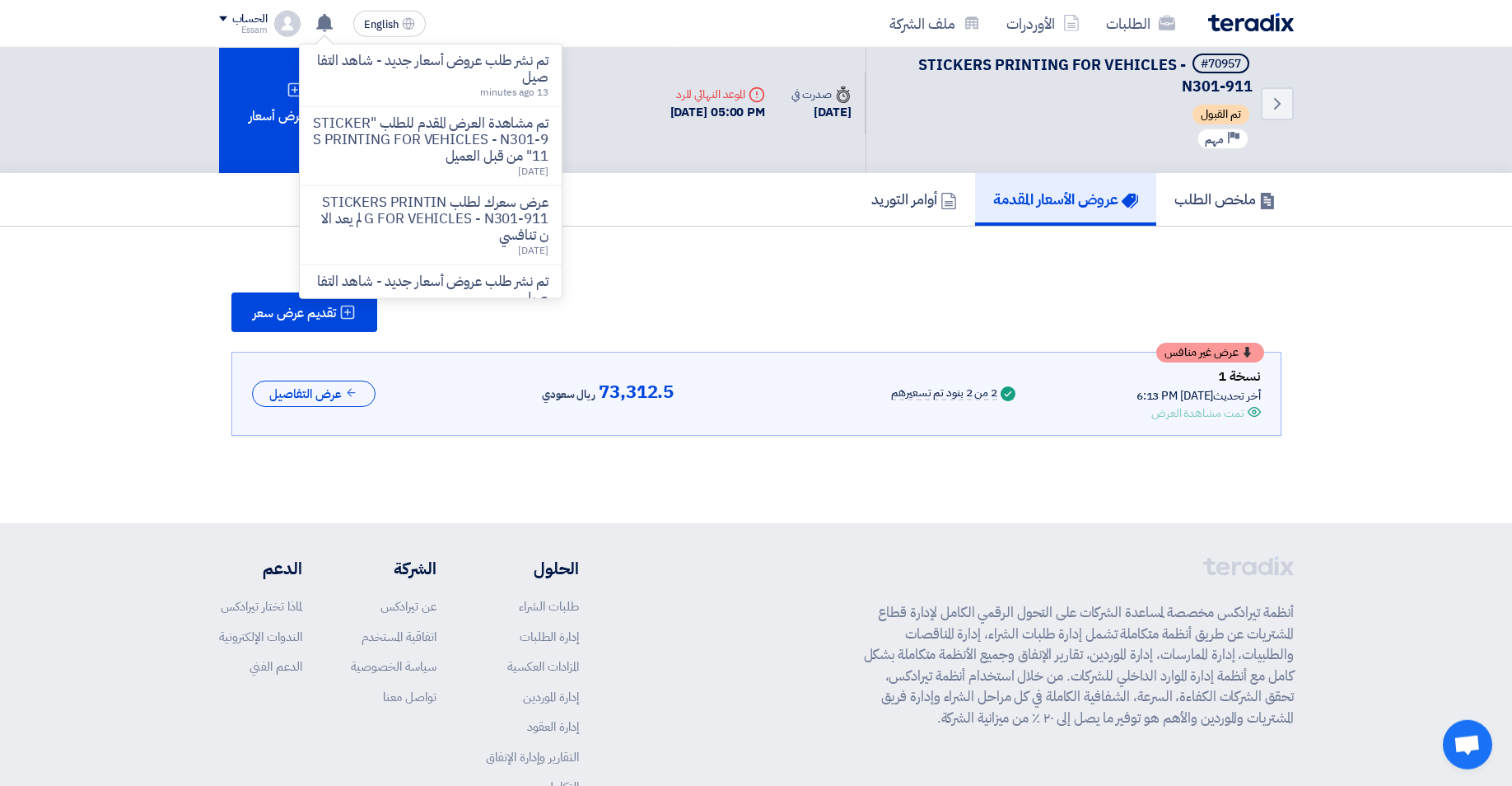
click at [749, 277] on section "تقديم عرض سعر عرض غير منافس نسخة 1 أخر تحديث [DATE] 6:13 PM Offer is Seen تمت م…" at bounding box center [756, 363] width 1075 height 209
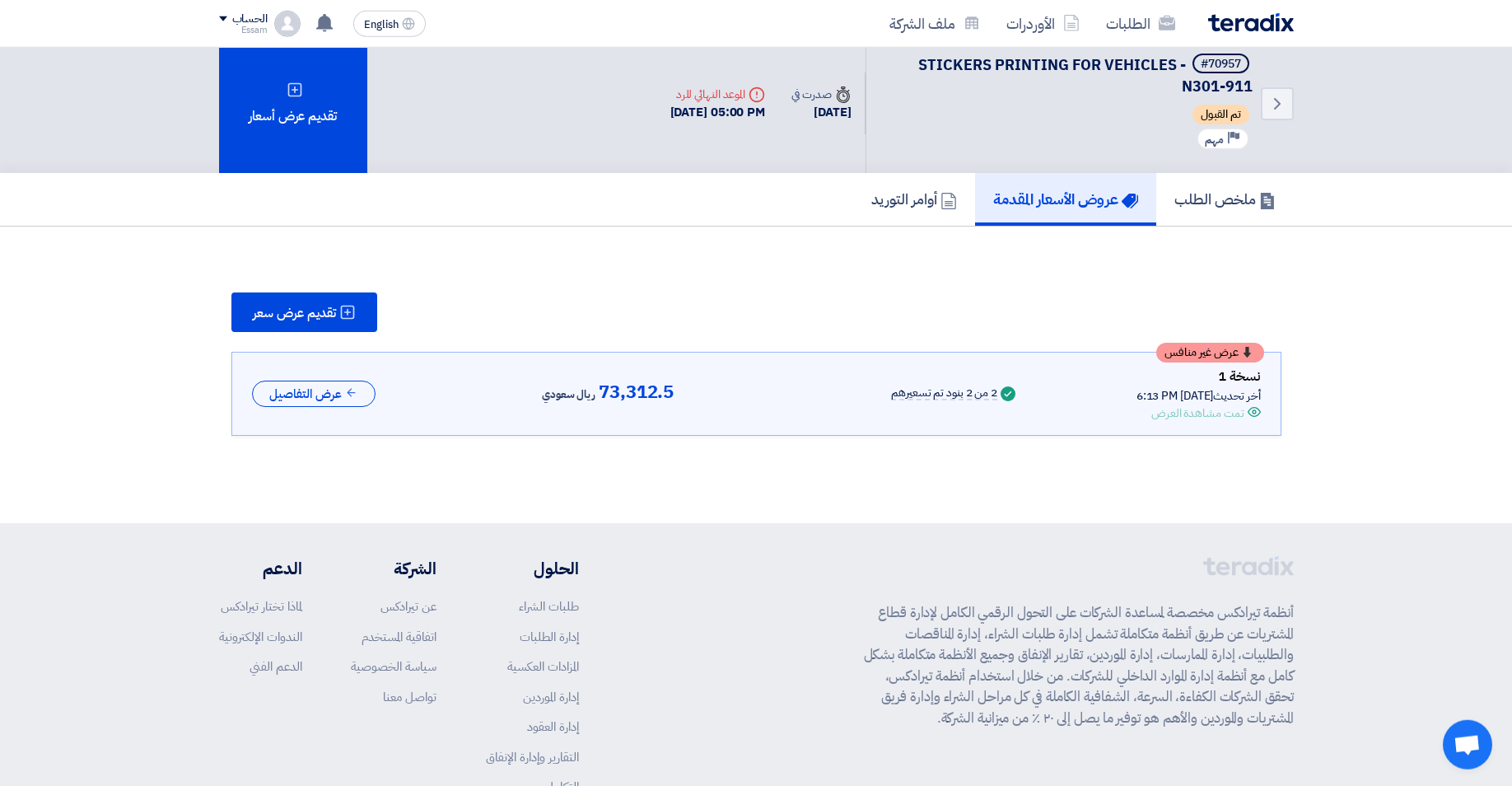
click at [1499, 183] on div "ملخص الطلب عروض الأسعار المقدمة أوامر التوريد" at bounding box center [756, 199] width 1512 height 53
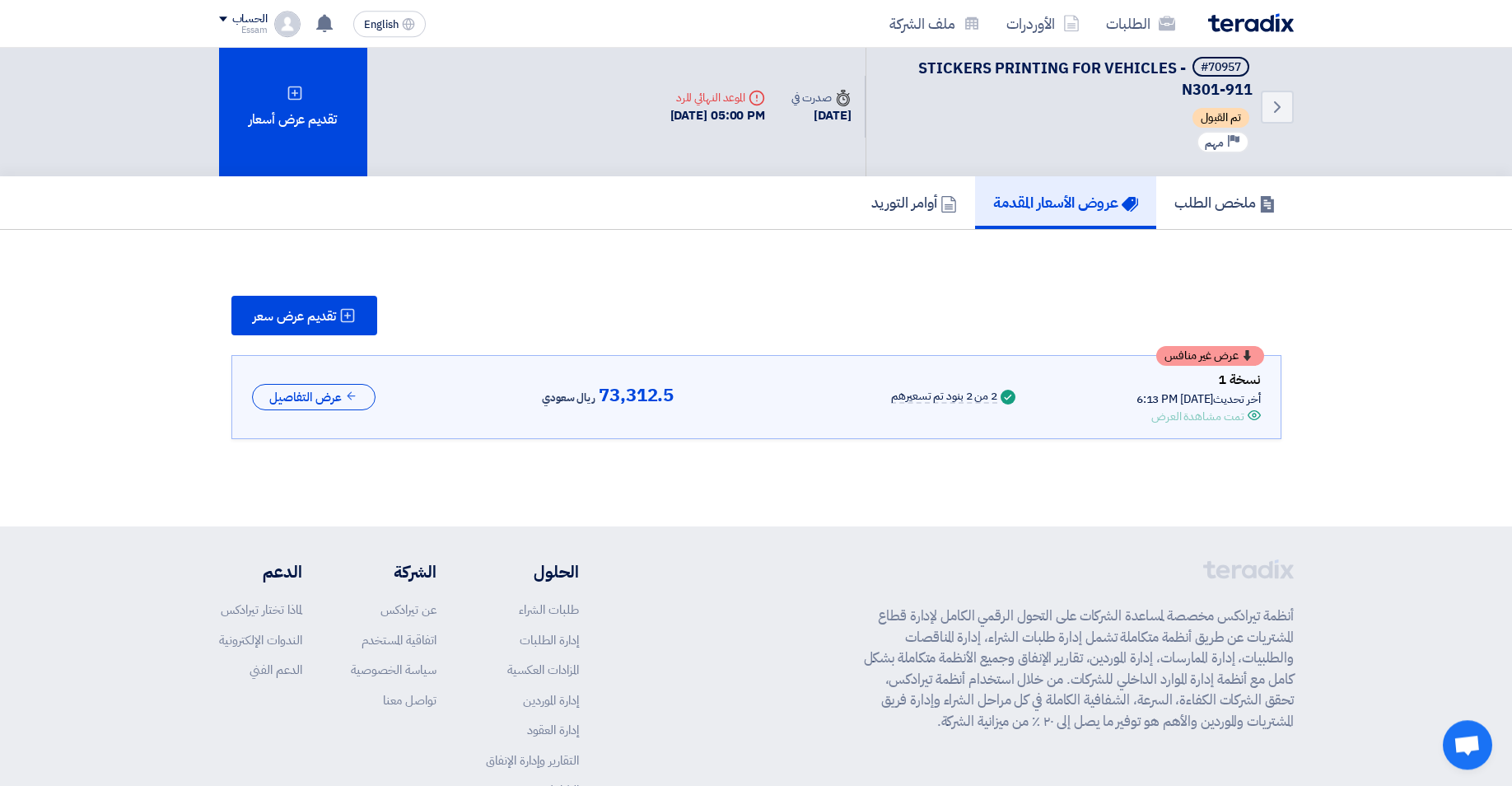
scroll to position [0, 0]
